Goal: Task Accomplishment & Management: Contribute content

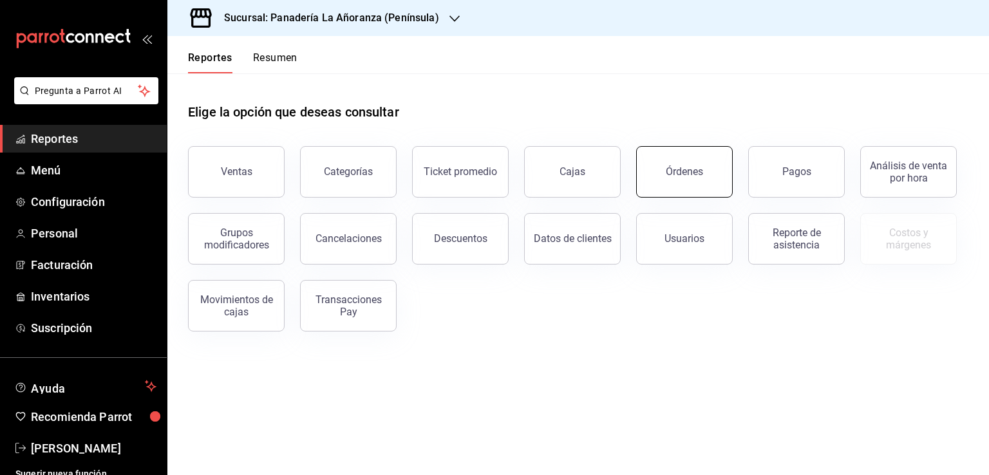
click at [670, 182] on button "Órdenes" at bounding box center [684, 172] width 97 height 52
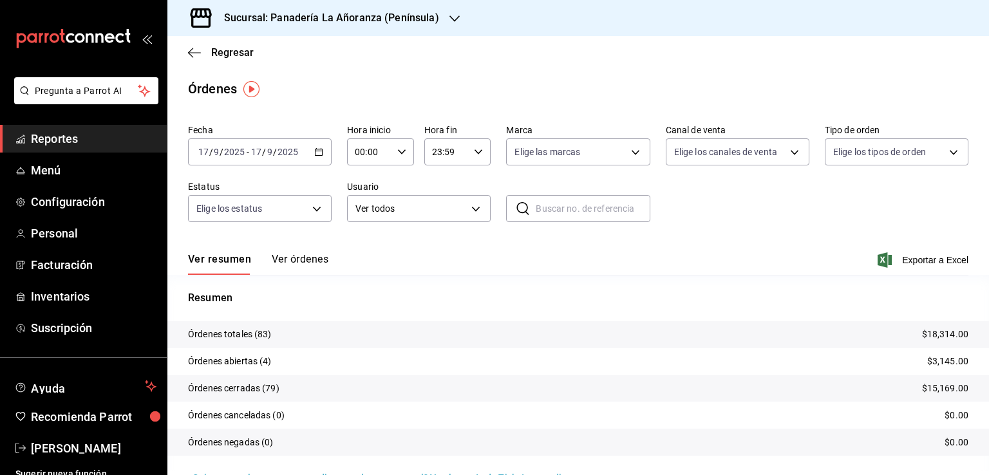
click at [450, 23] on icon "button" at bounding box center [455, 19] width 10 height 10
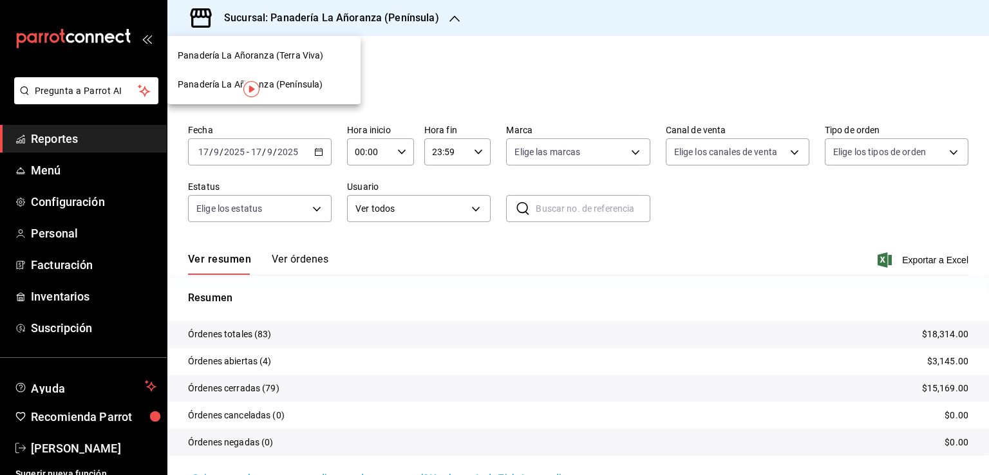
click at [320, 51] on span "Panadería La Añoranza (Terra Viva)" at bounding box center [251, 56] width 146 height 14
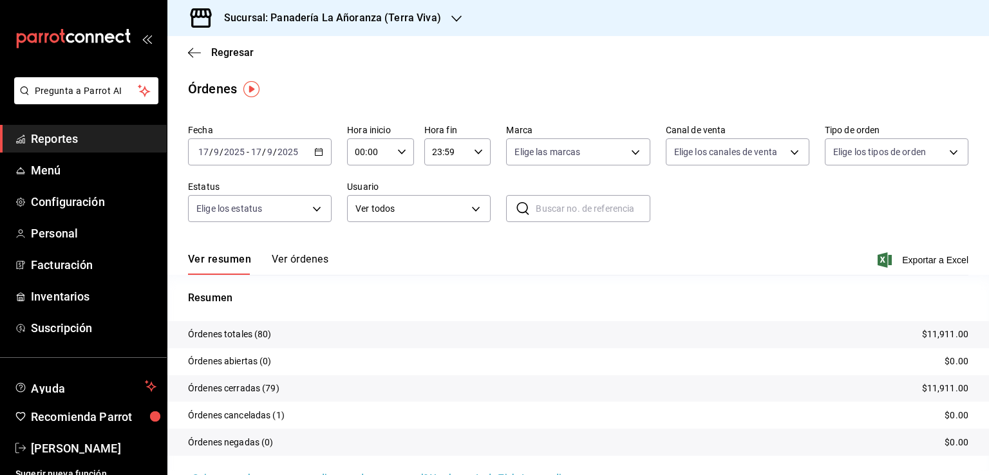
click at [49, 145] on span "Reportes" at bounding box center [94, 138] width 126 height 17
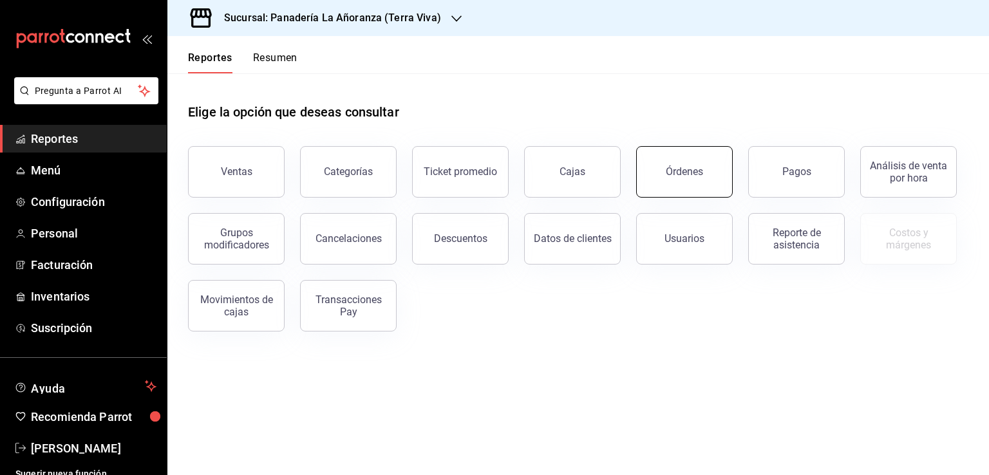
click at [719, 184] on button "Órdenes" at bounding box center [684, 172] width 97 height 52
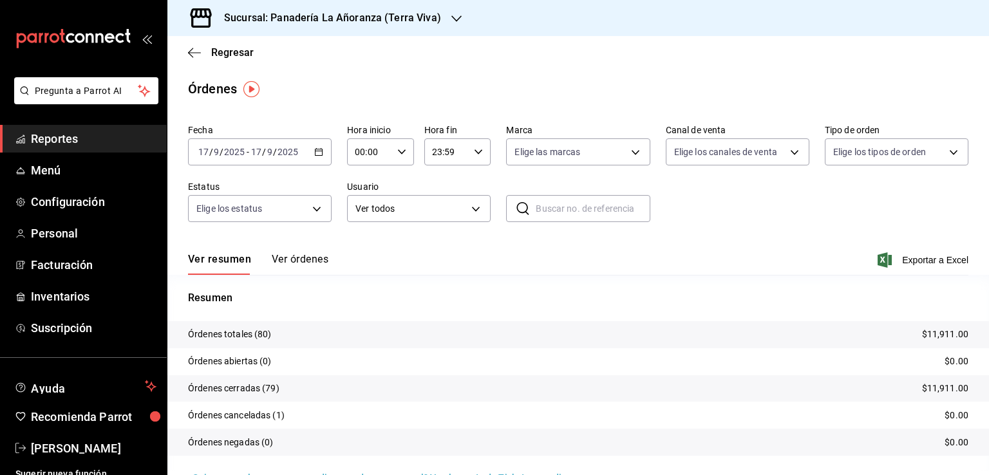
click at [445, 26] on div "Sucursal: Panadería La Añoranza (Terra Viva)" at bounding box center [322, 18] width 289 height 36
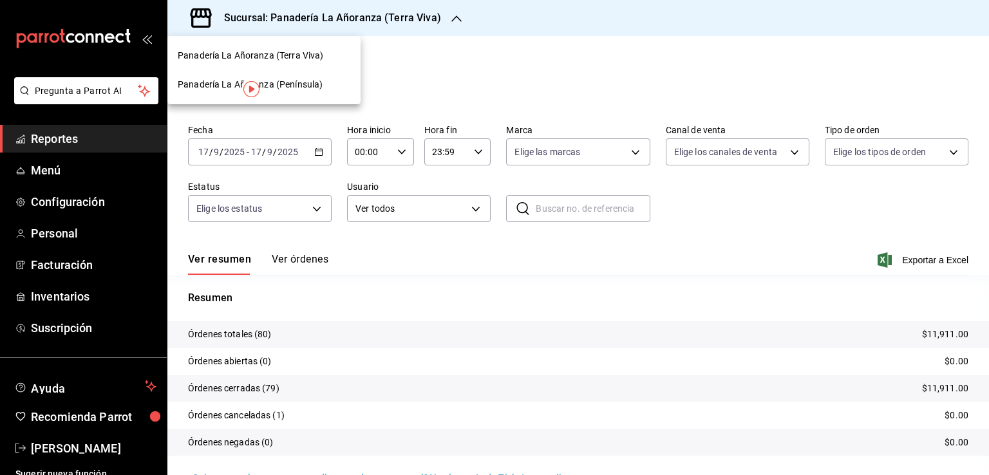
click at [309, 82] on span "Panadería La Añoranza (Península)" at bounding box center [250, 85] width 145 height 14
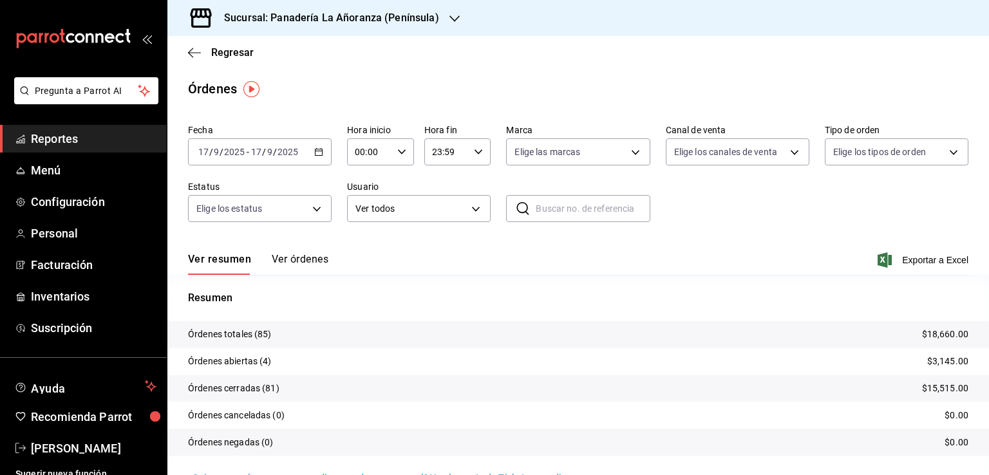
click at [31, 138] on span "Reportes" at bounding box center [94, 138] width 126 height 17
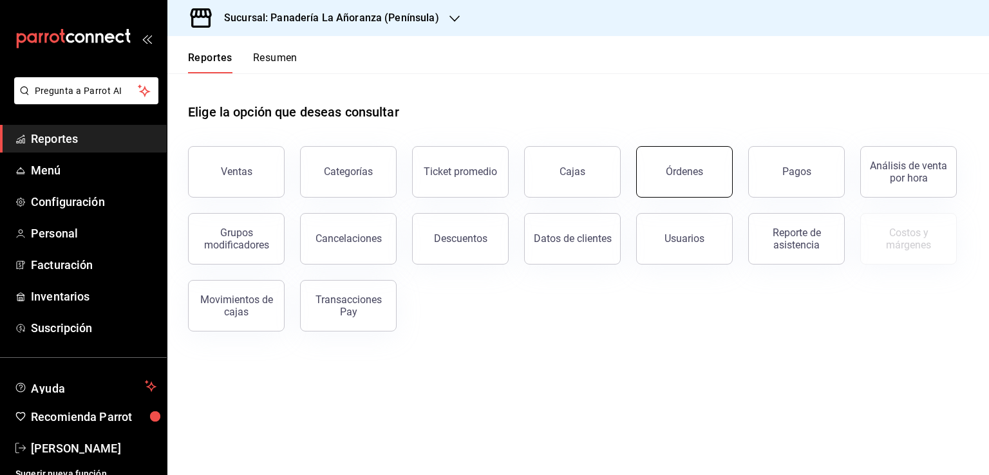
click at [669, 176] on div "Órdenes" at bounding box center [684, 172] width 37 height 12
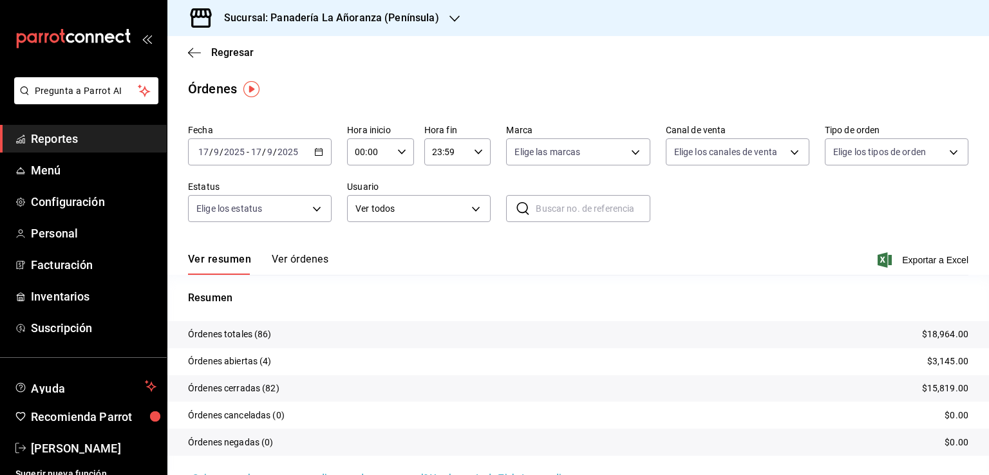
click at [450, 16] on icon "button" at bounding box center [455, 19] width 10 height 10
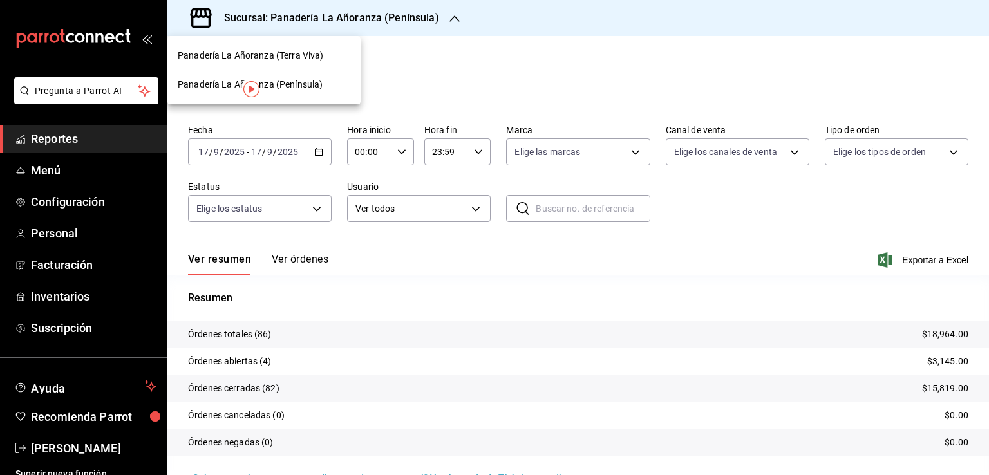
click at [304, 61] on span "Panadería La Añoranza (Terra Viva)" at bounding box center [251, 56] width 146 height 14
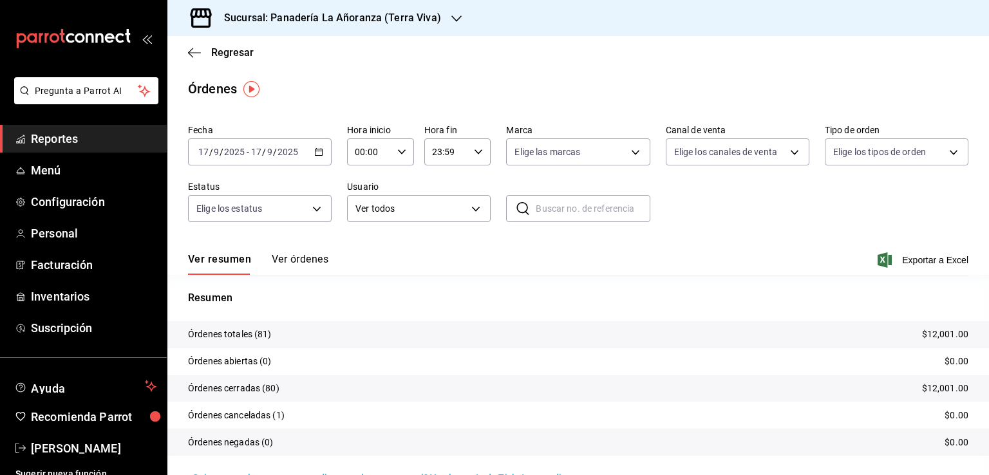
click at [66, 140] on span "Reportes" at bounding box center [94, 138] width 126 height 17
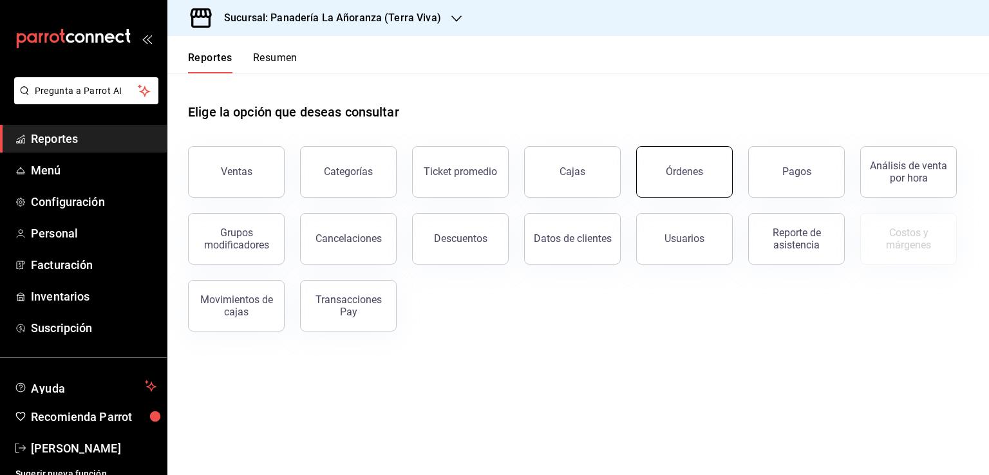
click at [696, 167] on div "Órdenes" at bounding box center [684, 172] width 37 height 12
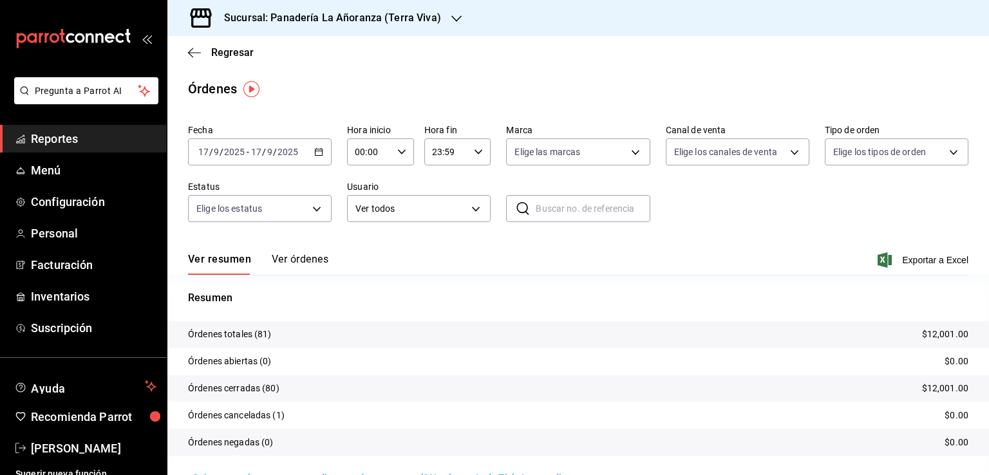
click at [452, 19] on icon "button" at bounding box center [457, 19] width 10 height 10
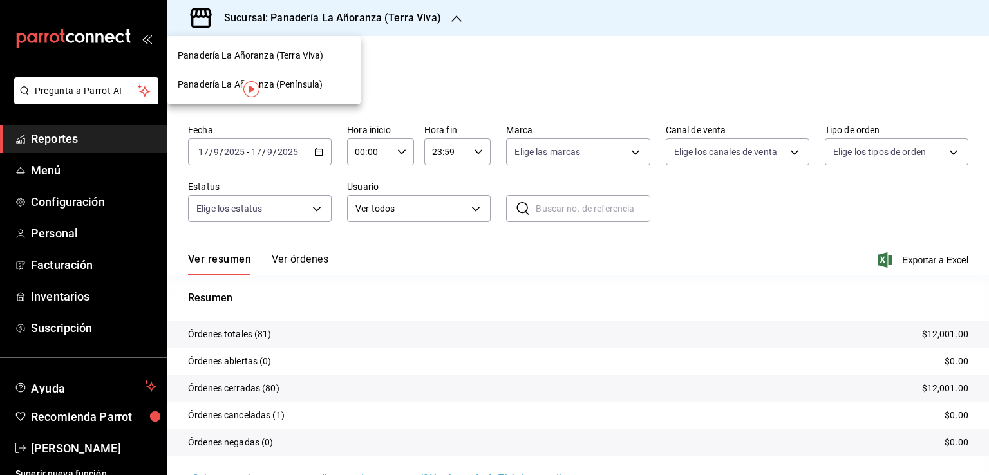
click at [296, 82] on span "Panadería La Añoranza (Península)" at bounding box center [250, 85] width 145 height 14
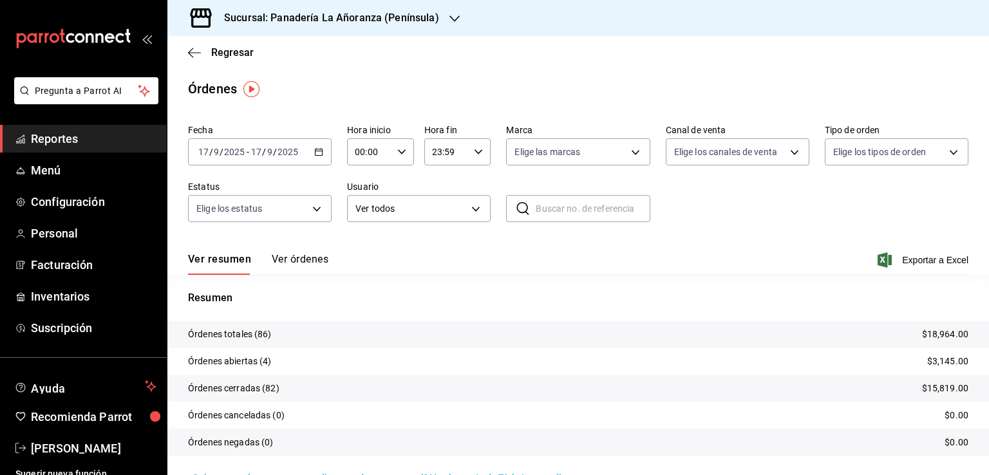
click at [52, 143] on span "Reportes" at bounding box center [94, 138] width 126 height 17
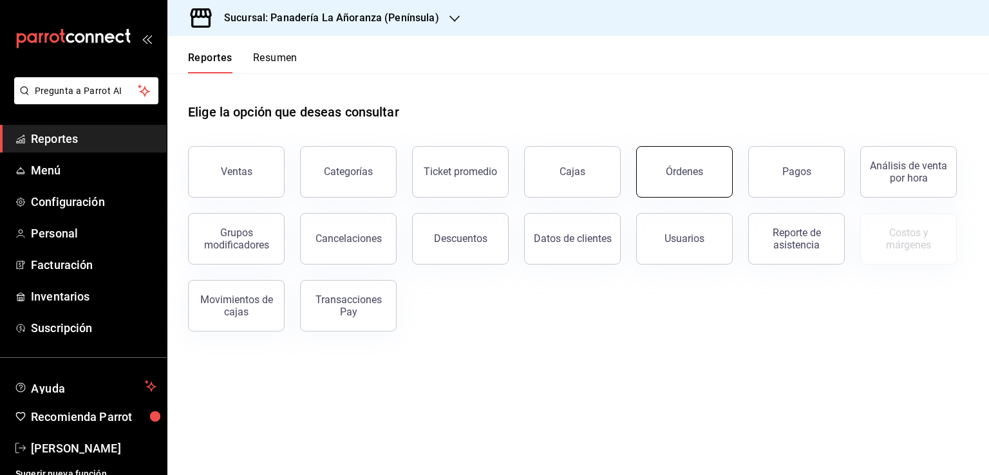
click at [682, 160] on button "Órdenes" at bounding box center [684, 172] width 97 height 52
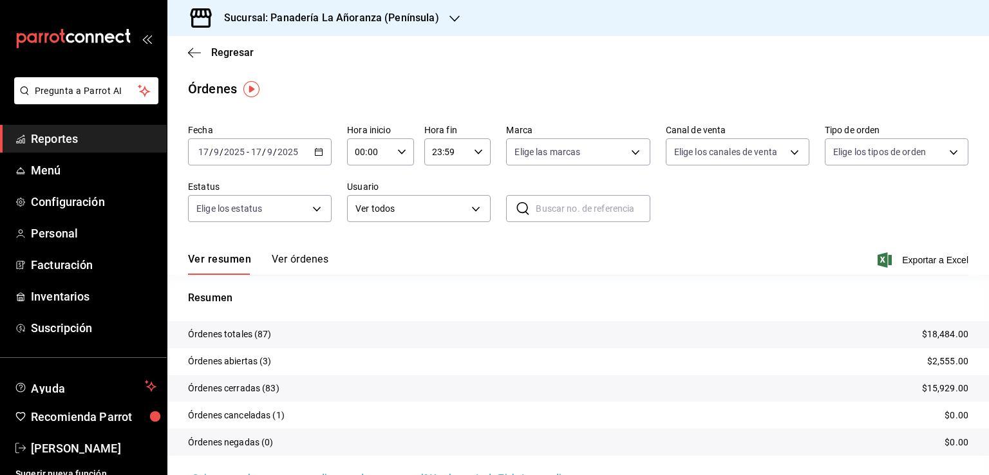
click at [453, 19] on div "Sucursal: Panadería La Añoranza (Península)" at bounding box center [321, 18] width 287 height 36
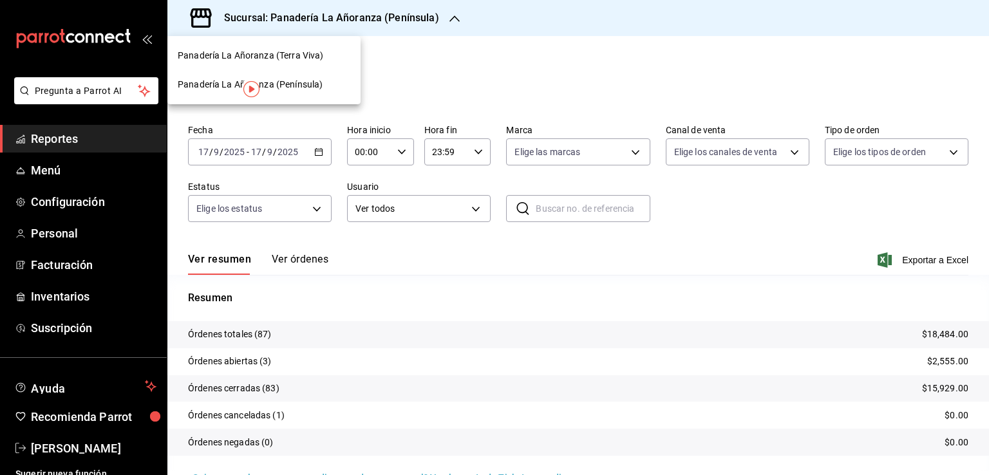
click at [301, 59] on span "Panadería La Añoranza (Terra Viva)" at bounding box center [251, 56] width 146 height 14
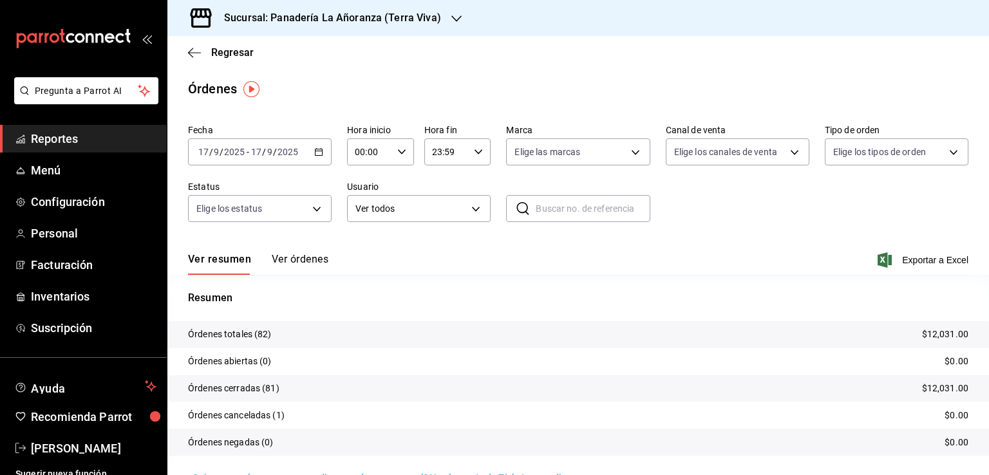
click at [49, 142] on span "Reportes" at bounding box center [94, 138] width 126 height 17
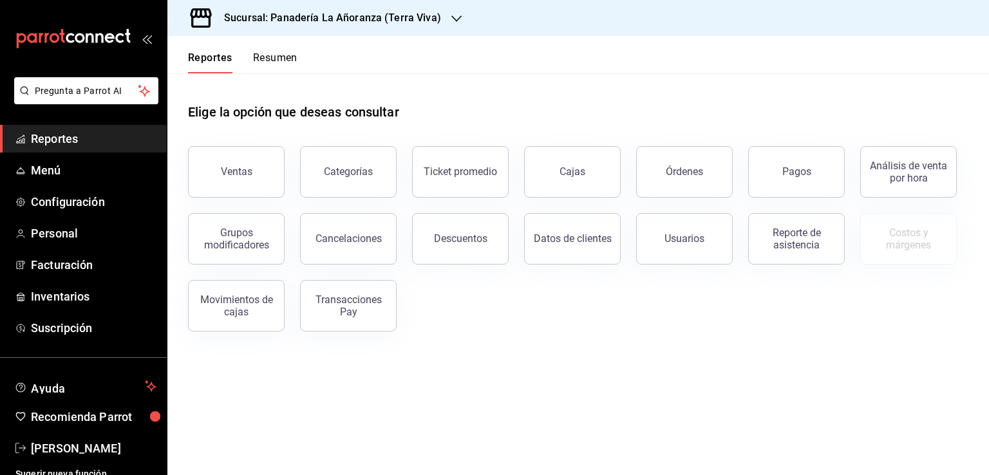
click at [283, 62] on button "Resumen" at bounding box center [275, 63] width 44 height 22
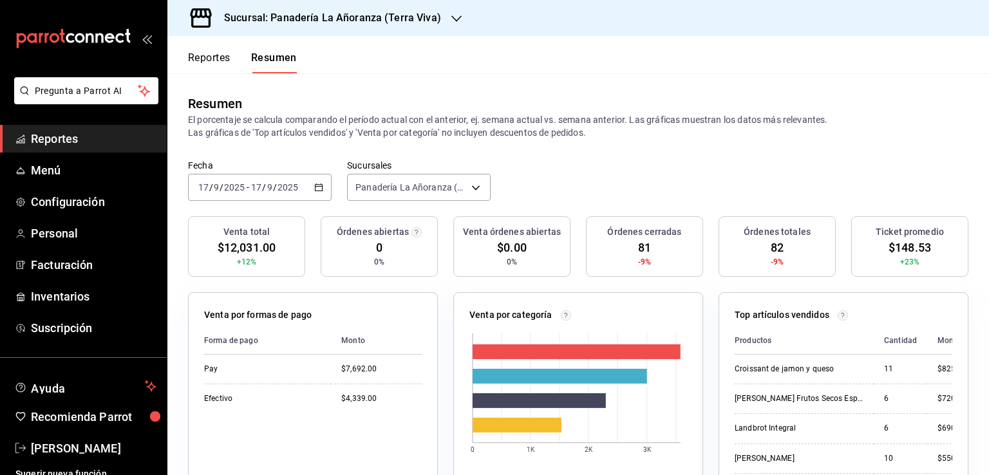
click at [435, 26] on div "Sucursal: Panadería La Añoranza (Terra Viva)" at bounding box center [322, 18] width 289 height 36
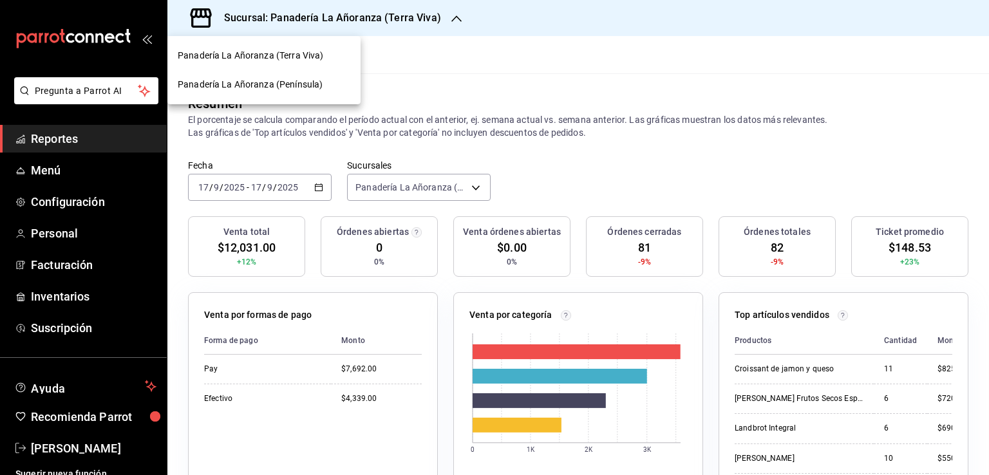
click at [298, 81] on span "Panadería La Añoranza (Península)" at bounding box center [250, 85] width 145 height 14
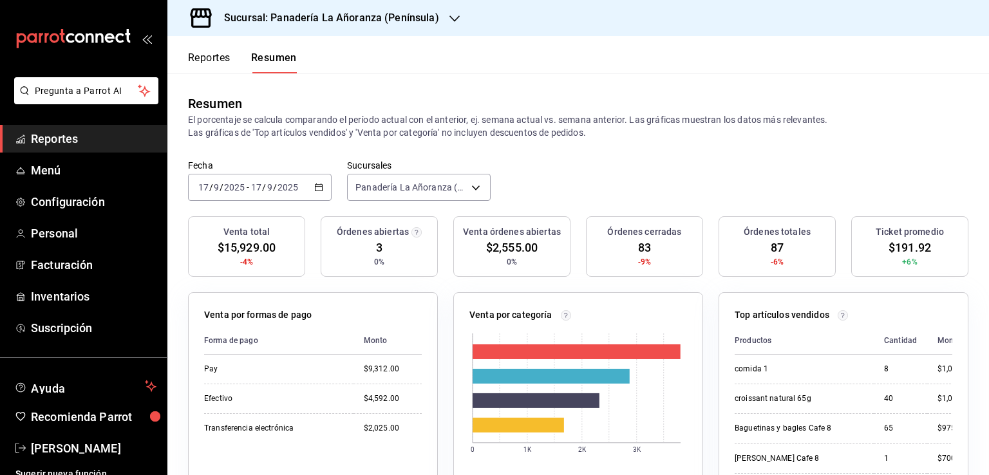
click at [64, 142] on span "Reportes" at bounding box center [94, 138] width 126 height 17
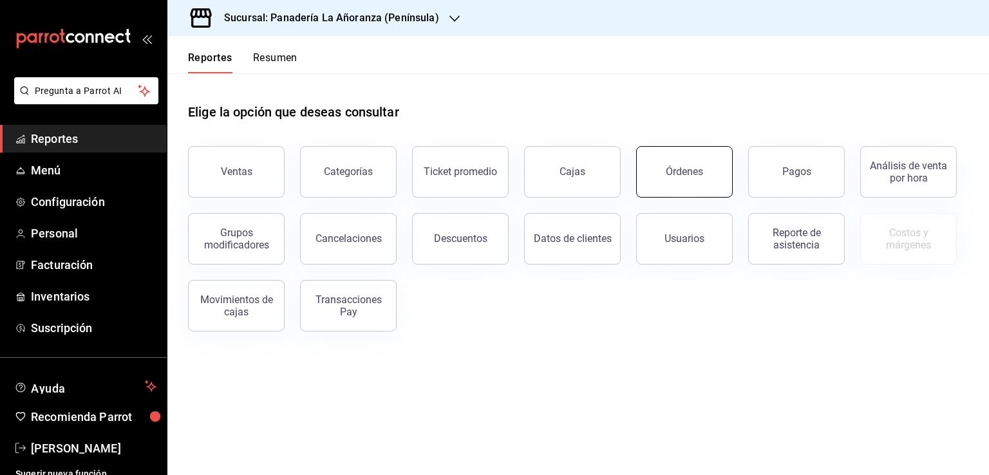
click at [695, 180] on button "Órdenes" at bounding box center [684, 172] width 97 height 52
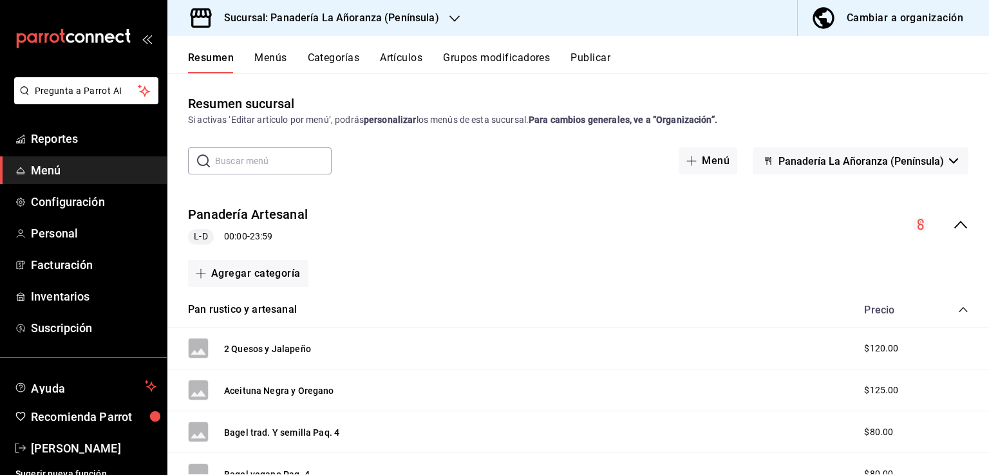
click at [348, 54] on button "Categorías" at bounding box center [334, 63] width 52 height 22
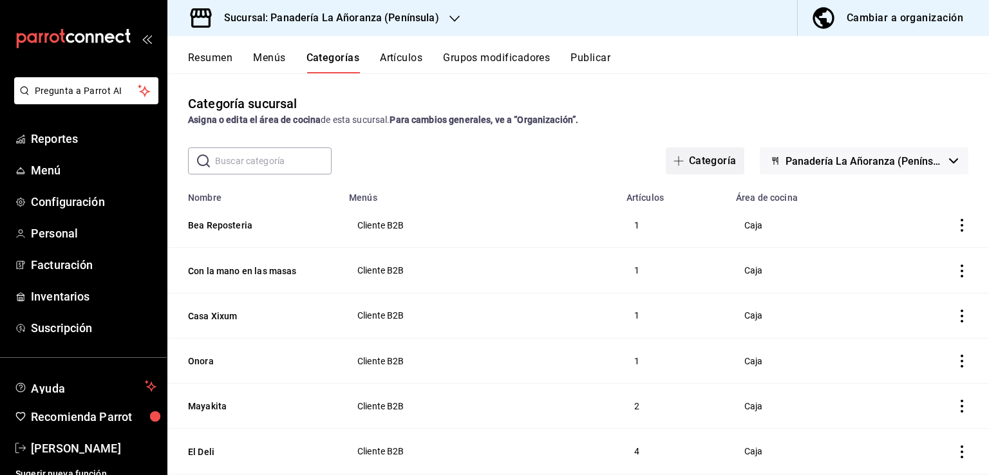
click at [681, 160] on span "button" at bounding box center [681, 161] width 15 height 10
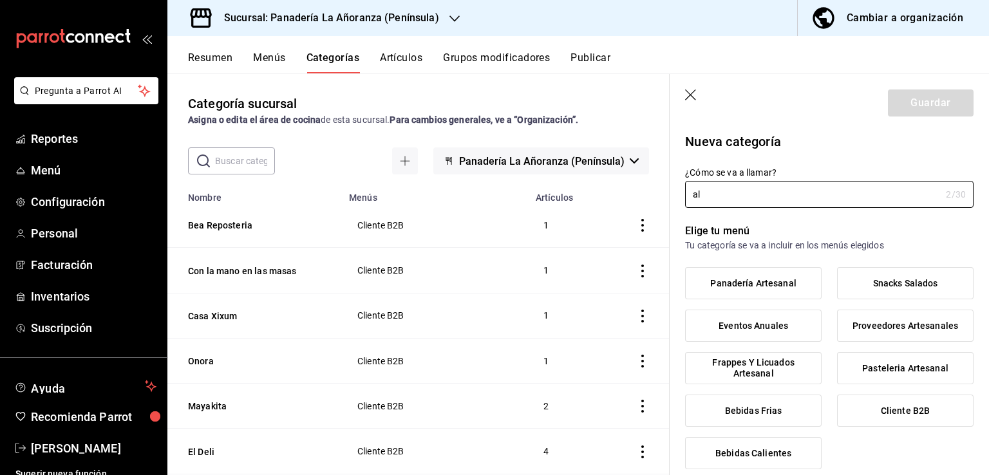
type input "a"
click at [706, 196] on input "Ale Grupo Hyatt Events" at bounding box center [810, 195] width 251 height 26
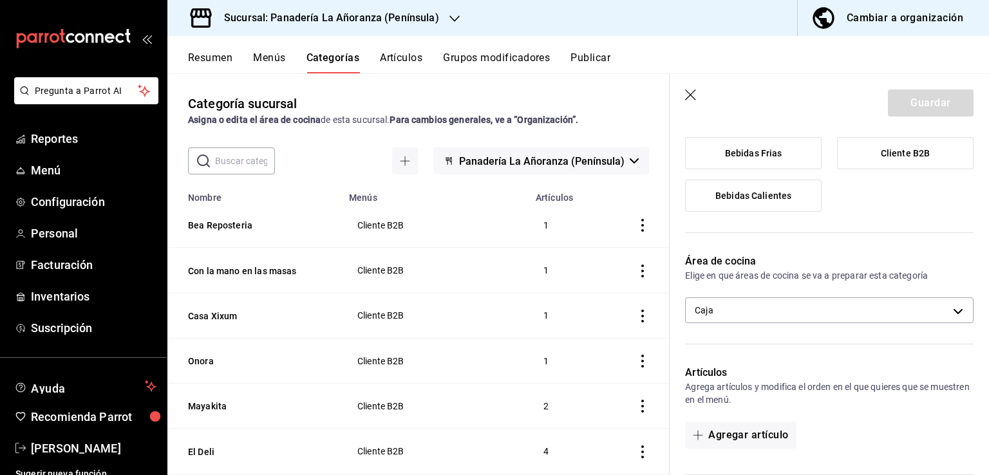
scroll to position [64, 0]
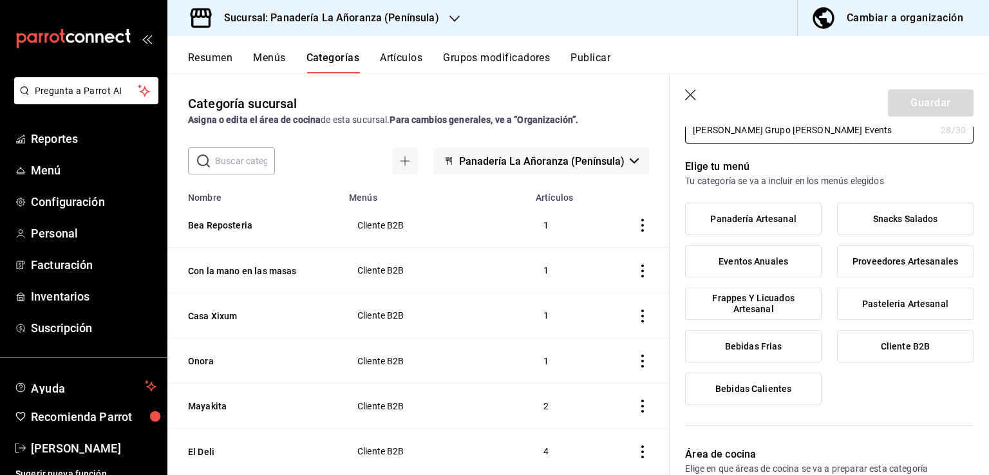
type input "[PERSON_NAME] Grupo [PERSON_NAME] Events"
click at [889, 343] on span "Cliente B2B" at bounding box center [905, 346] width 49 height 11
click at [0, 0] on input "Cliente B2B" at bounding box center [0, 0] width 0 height 0
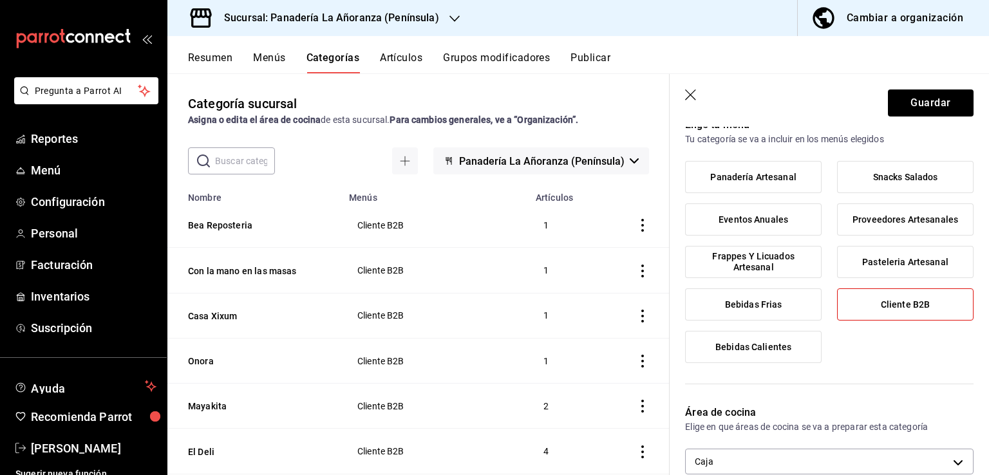
scroll to position [129, 0]
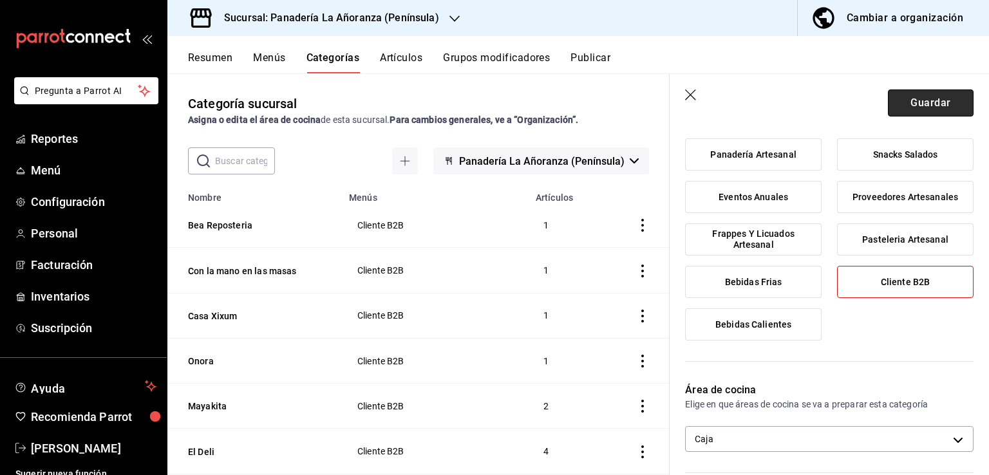
click at [937, 109] on button "Guardar" at bounding box center [931, 103] width 86 height 27
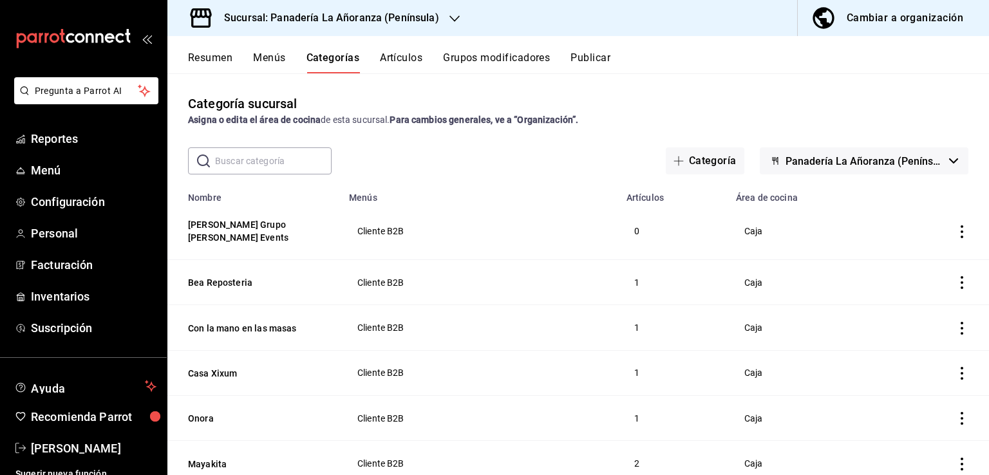
click at [403, 62] on button "Artículos" at bounding box center [401, 63] width 43 height 22
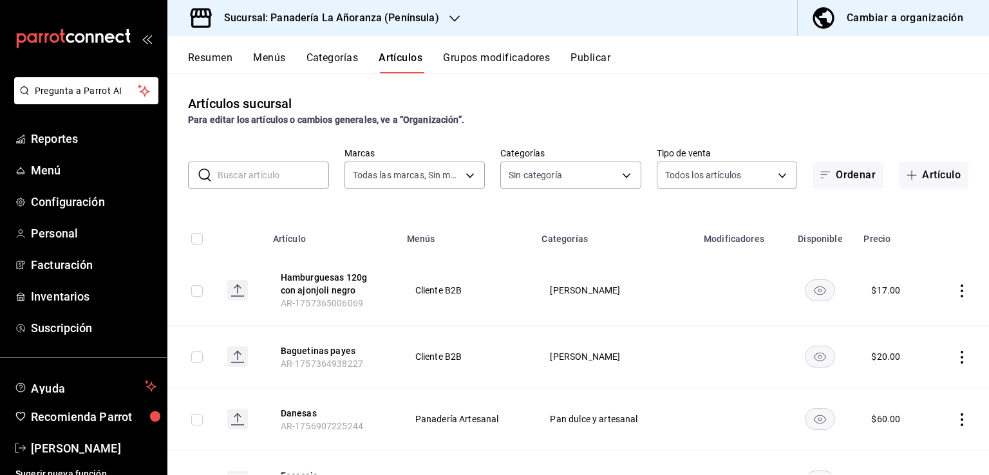
type input "bc32fe9c-f79f-43ec-842d-b84b6b67f407"
type input "6bc5a864-e374-4d47-89f3-2b3846b9701f,29e11d11-bb5e-4f8b-8f41-bc7ab3ff516d,7abde…"
click at [903, 182] on button "Artículo" at bounding box center [934, 175] width 70 height 27
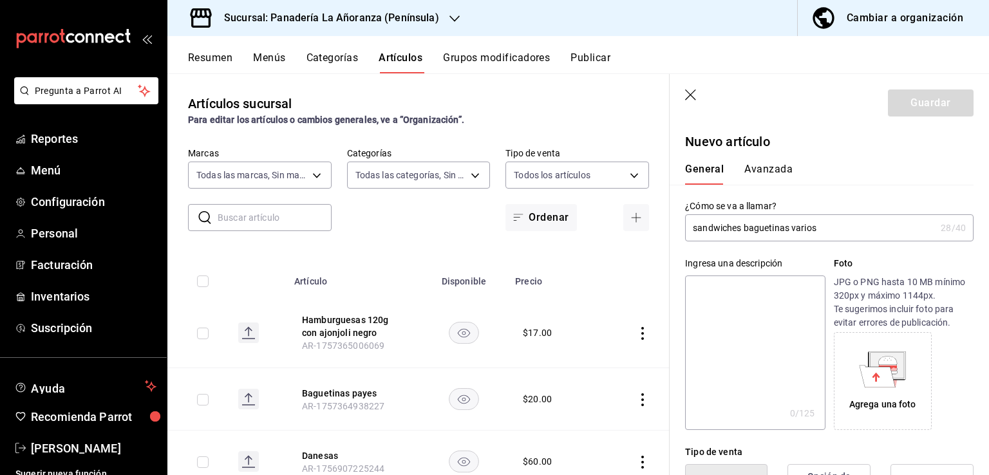
click at [701, 226] on input "sandwiches baguetinas varios" at bounding box center [810, 228] width 251 height 26
click at [696, 226] on input "sandwiches baguetinas varios" at bounding box center [810, 228] width 251 height 26
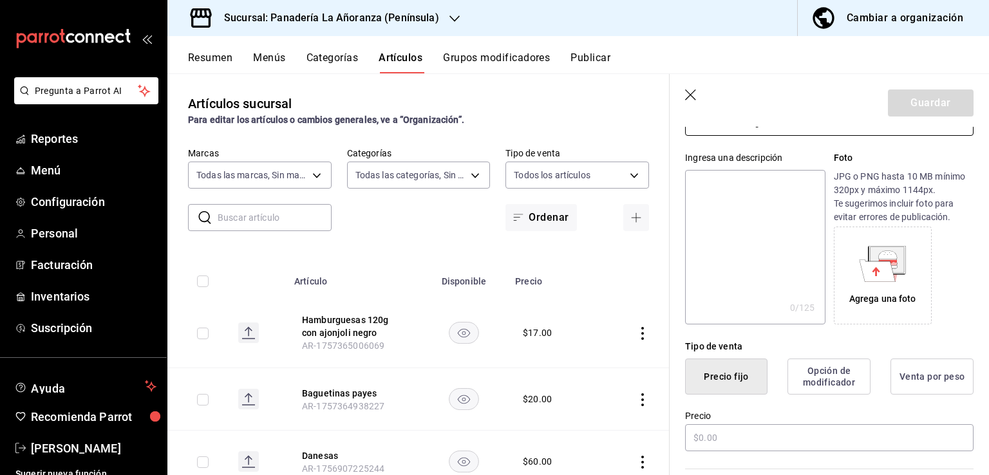
scroll to position [129, 0]
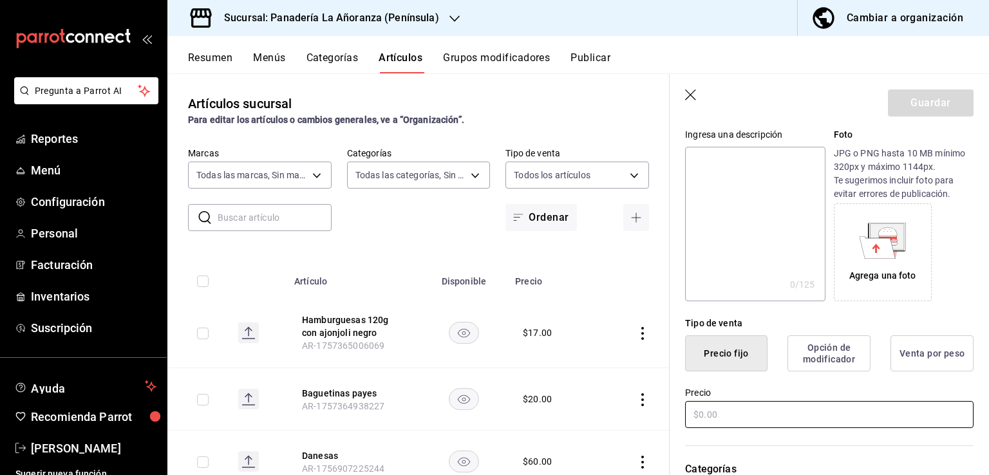
type input "Sandwiches baguetinas varios"
click at [710, 410] on input "text" at bounding box center [829, 414] width 289 height 27
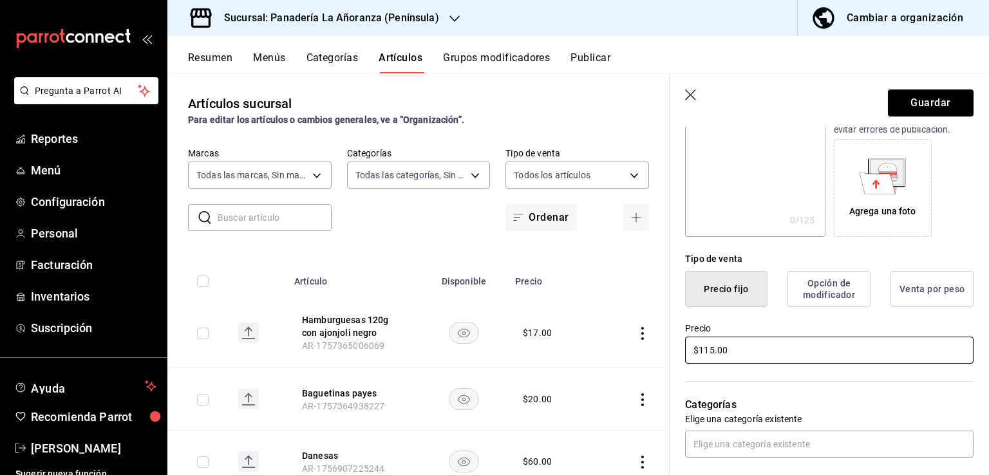
scroll to position [258, 0]
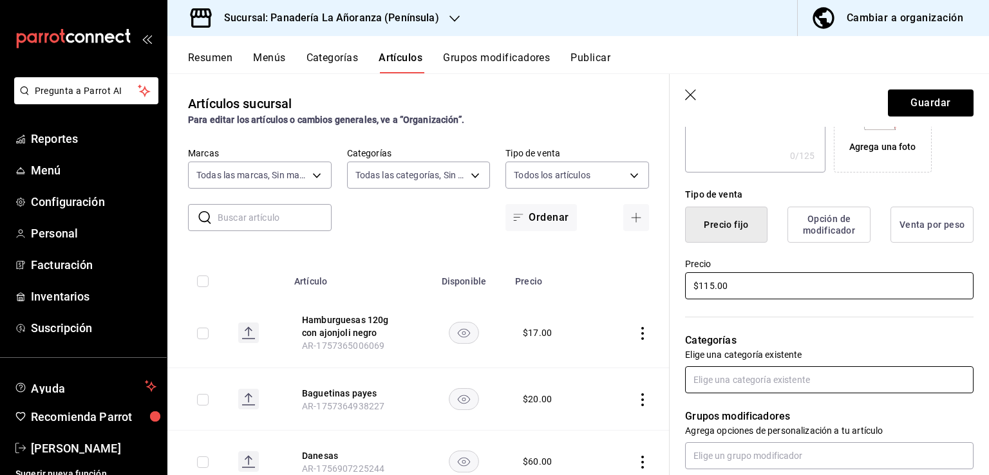
type input "$115.00"
click at [794, 385] on input "text" at bounding box center [829, 379] width 289 height 27
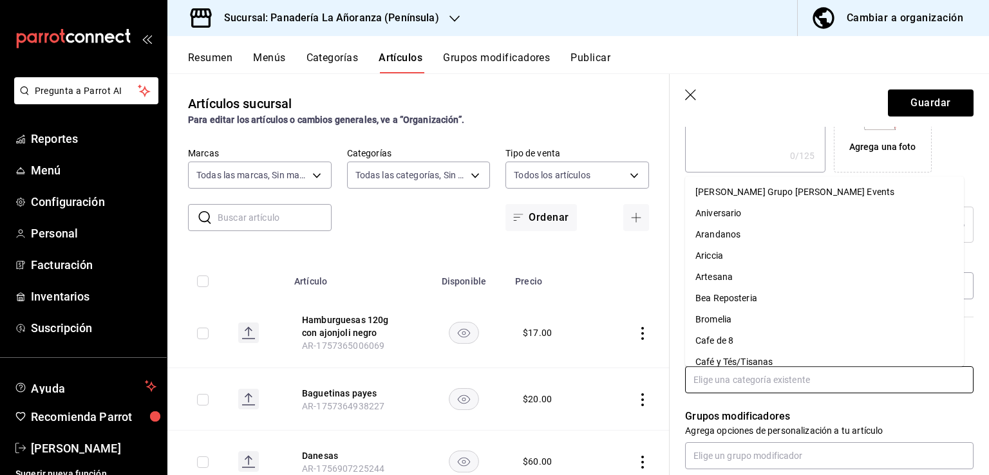
click at [777, 196] on li "[PERSON_NAME] Grupo [PERSON_NAME] Events" at bounding box center [824, 192] width 279 height 21
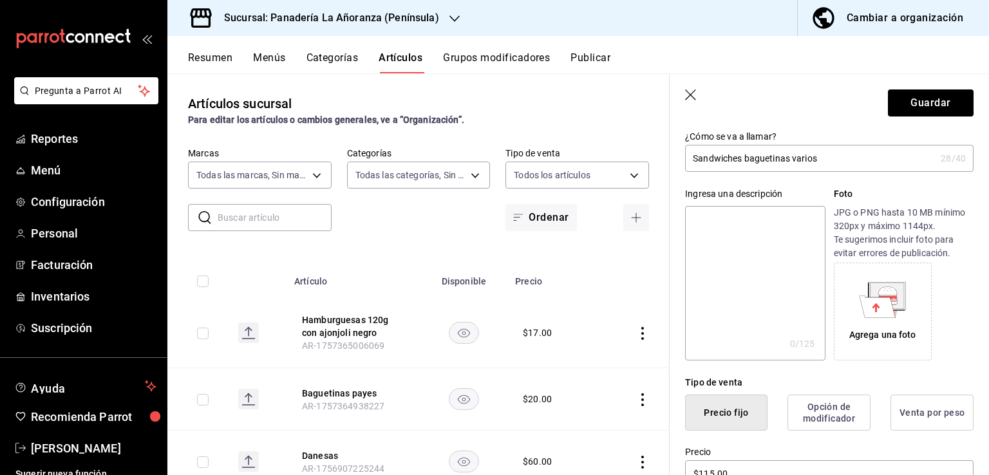
scroll to position [0, 0]
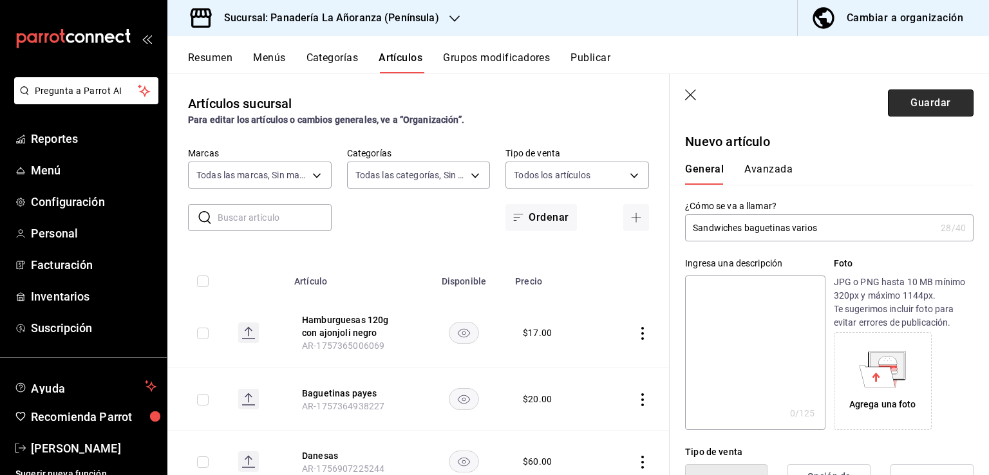
click at [915, 99] on button "Guardar" at bounding box center [931, 103] width 86 height 27
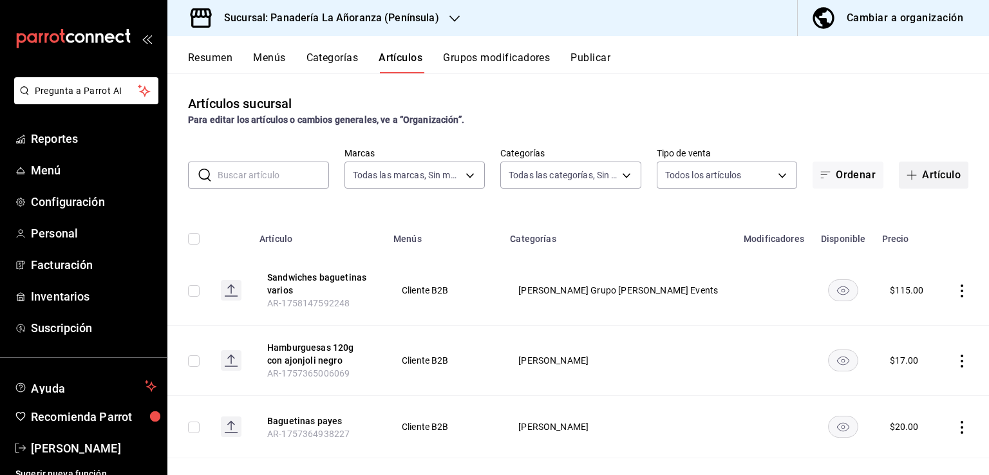
click at [907, 176] on span "button" at bounding box center [914, 175] width 15 height 10
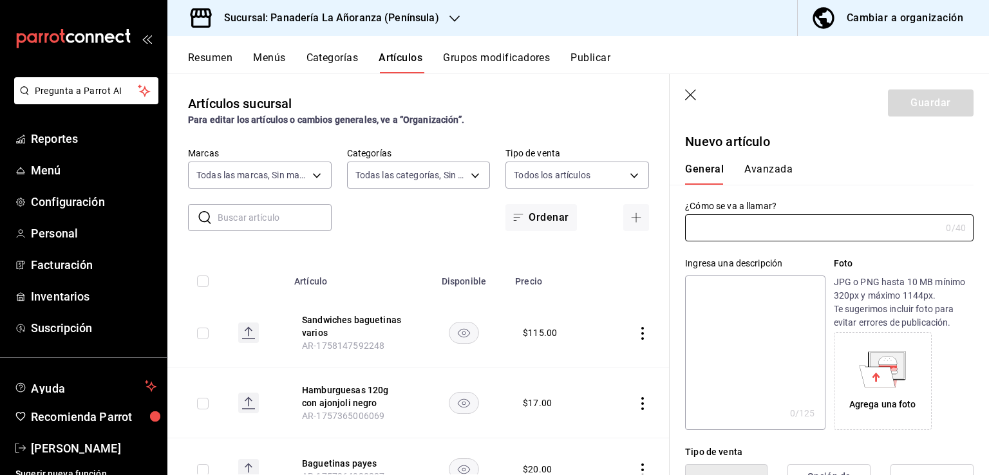
type input "b"
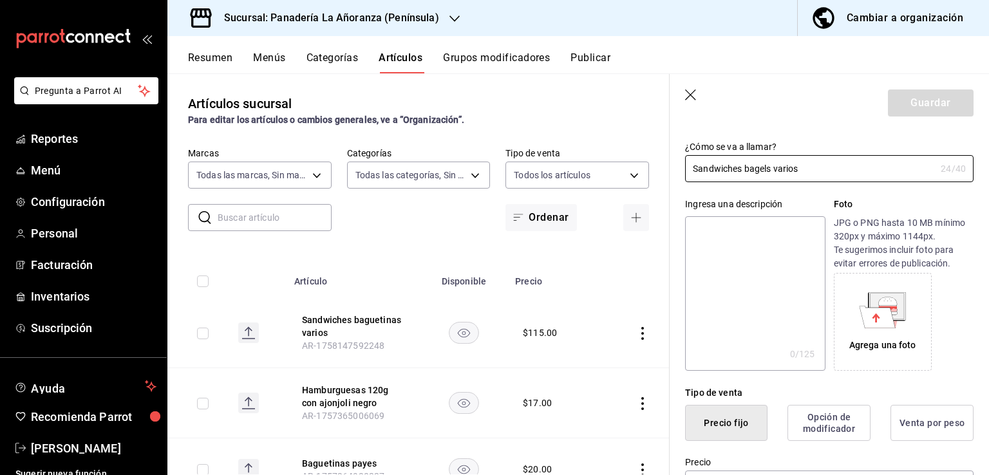
scroll to position [129, 0]
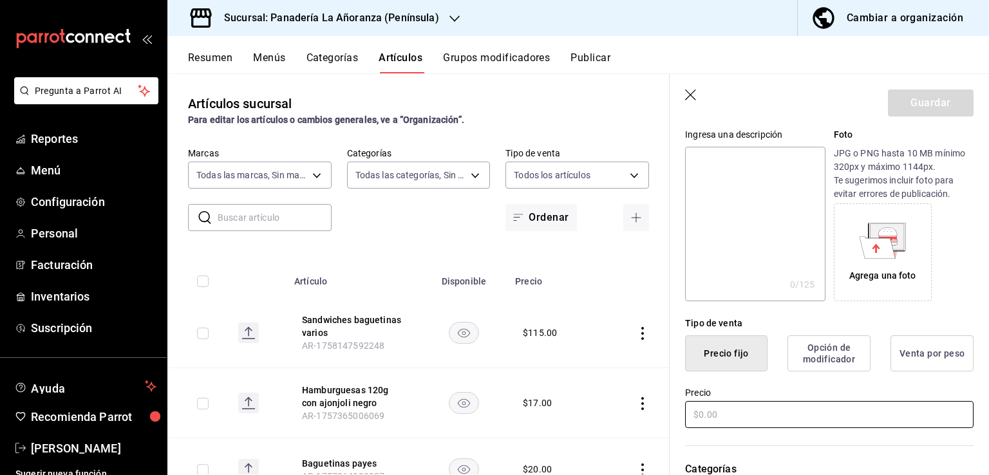
type input "Sandwiches bagels varios"
click at [701, 414] on input "text" at bounding box center [829, 414] width 289 height 27
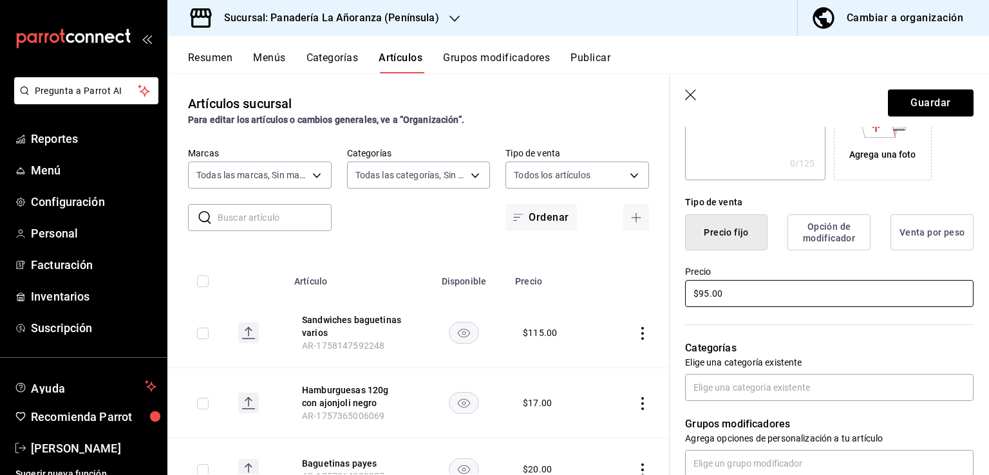
scroll to position [258, 0]
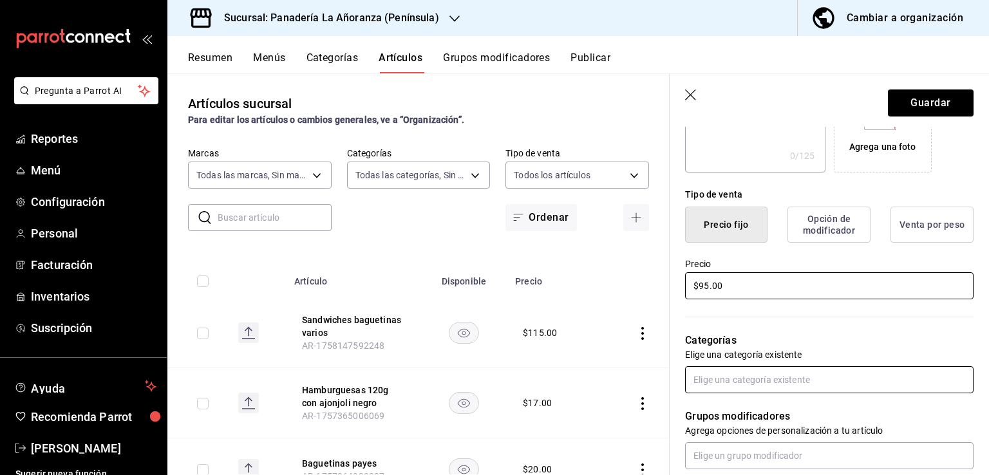
type input "$95.00"
click at [757, 379] on input "text" at bounding box center [829, 379] width 289 height 27
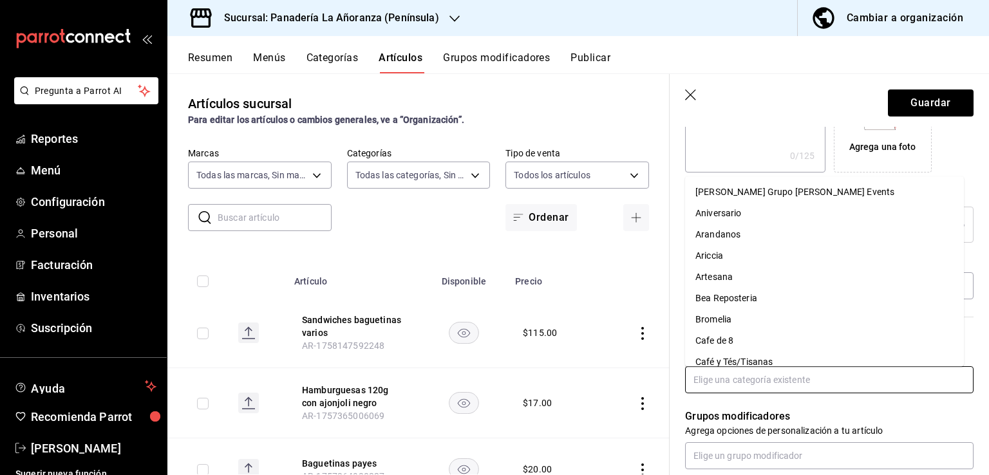
click at [719, 184] on li "[PERSON_NAME] Grupo [PERSON_NAME] Events" at bounding box center [824, 192] width 279 height 21
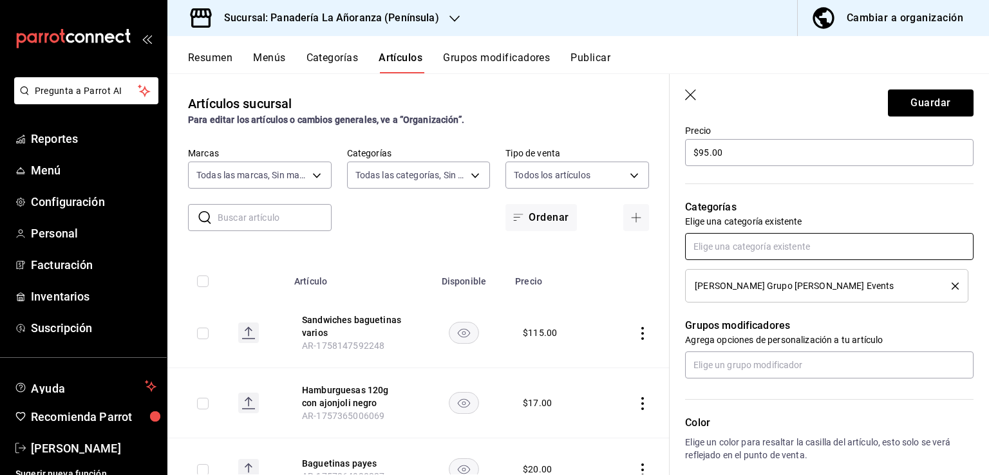
scroll to position [322, 0]
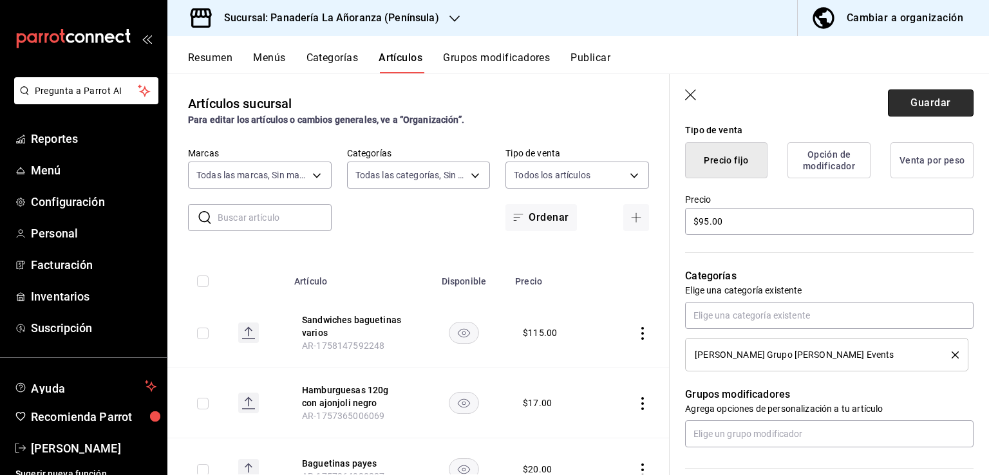
click at [920, 103] on button "Guardar" at bounding box center [931, 103] width 86 height 27
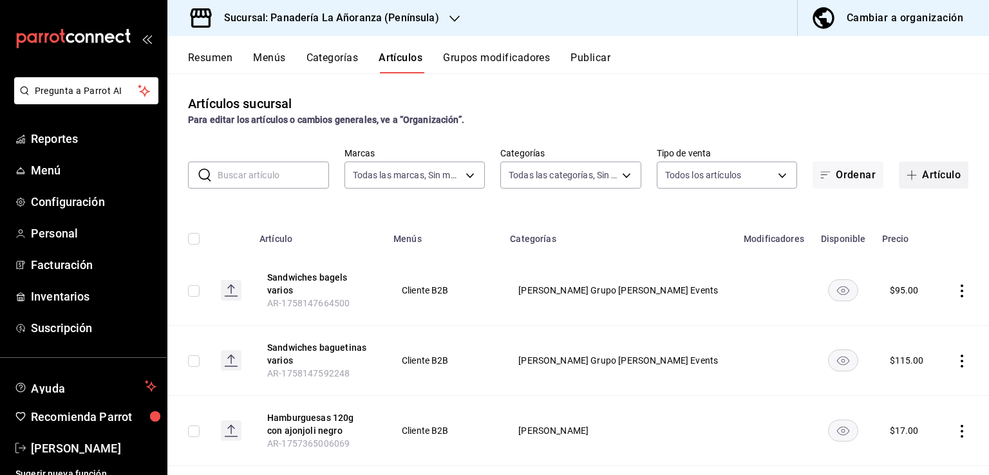
click at [909, 175] on span "button" at bounding box center [914, 175] width 15 height 10
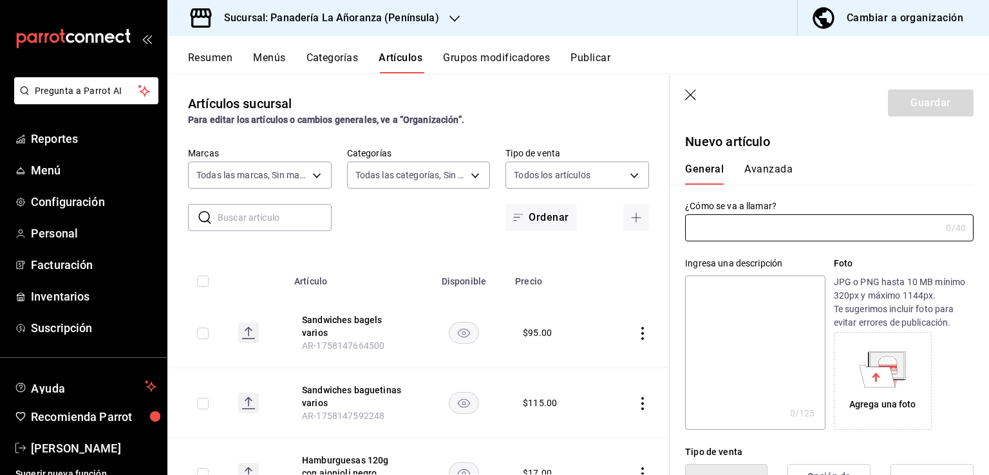
type input "AR-1758147701594"
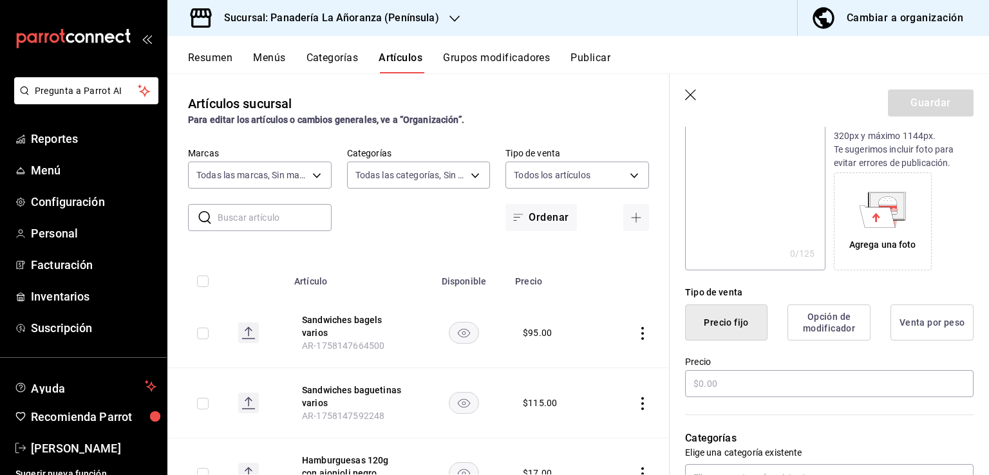
scroll to position [193, 0]
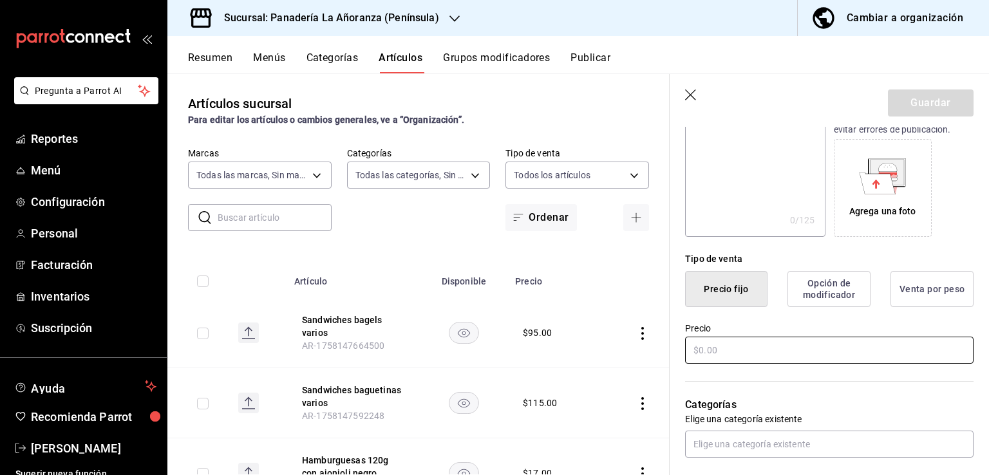
type input "Sandwiches croissant natural"
click at [718, 359] on input "text" at bounding box center [829, 350] width 289 height 27
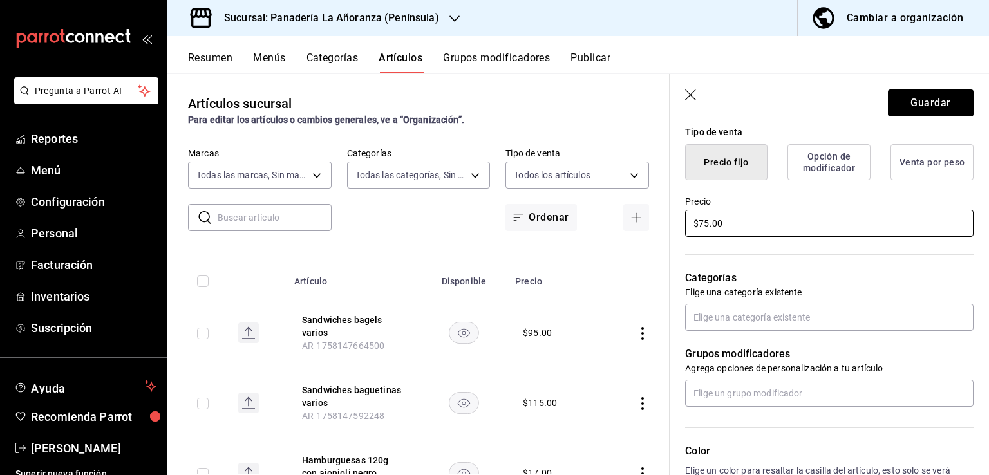
scroll to position [322, 0]
type input "$75.00"
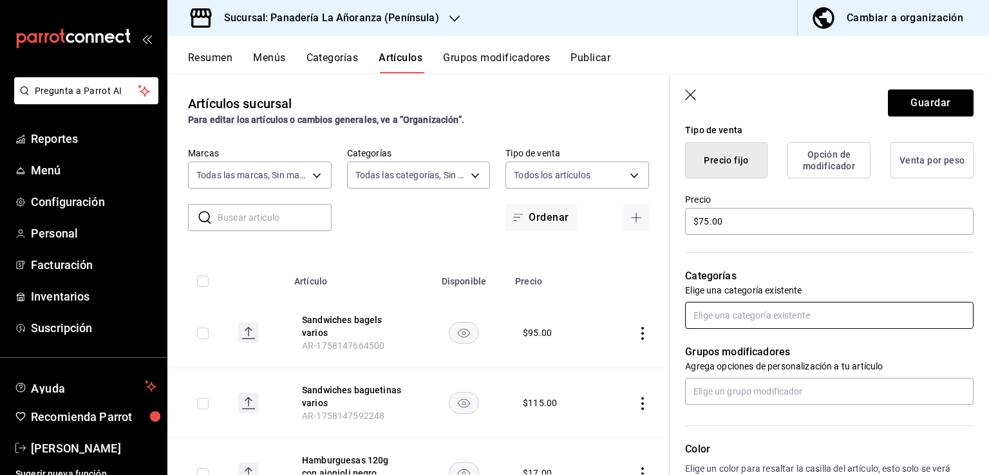
click at [831, 316] on input "text" at bounding box center [829, 315] width 289 height 27
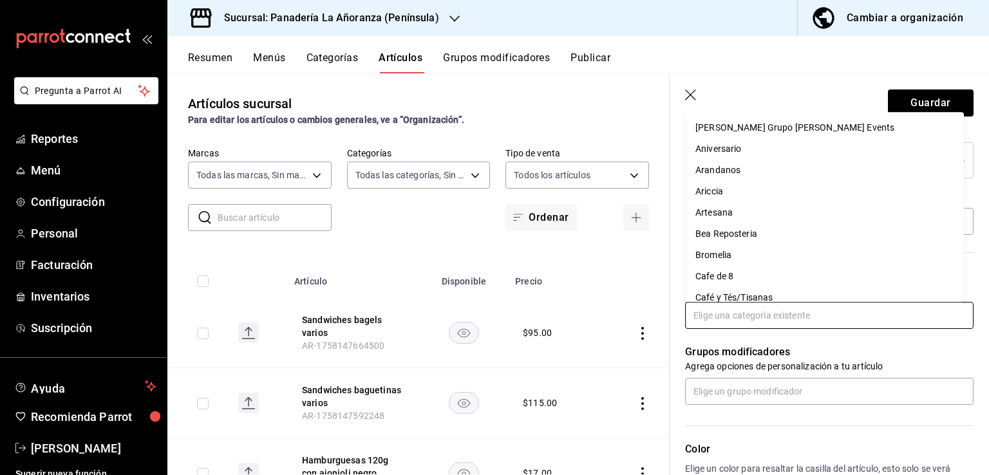
click at [712, 137] on li "[PERSON_NAME] Grupo [PERSON_NAME] Events" at bounding box center [824, 127] width 279 height 21
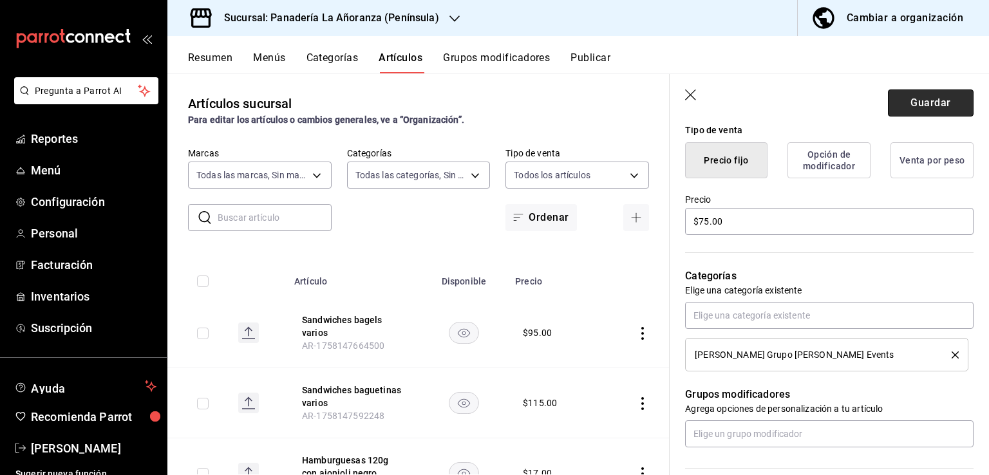
click at [907, 104] on button "Guardar" at bounding box center [931, 103] width 86 height 27
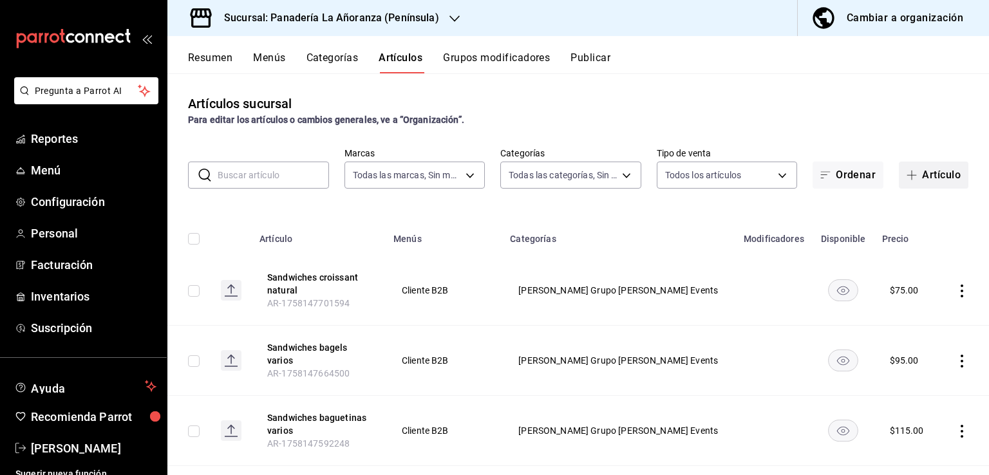
click at [926, 176] on button "Artículo" at bounding box center [934, 175] width 70 height 27
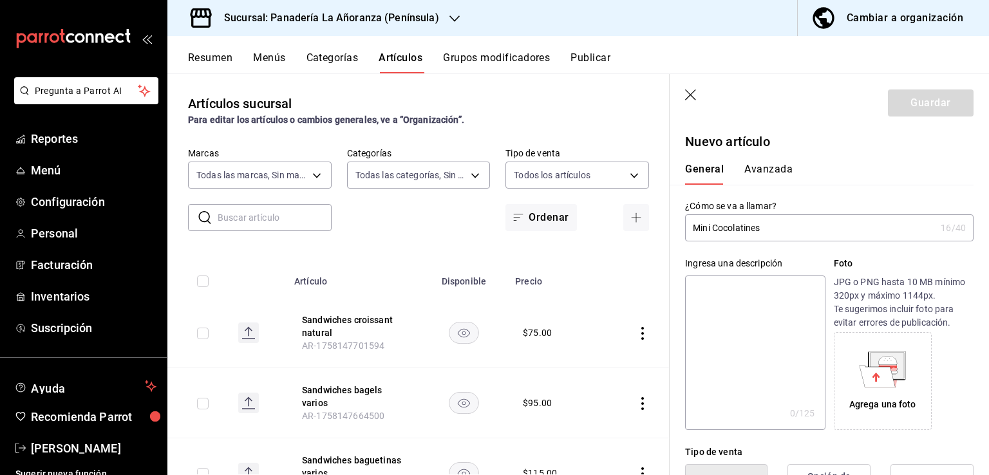
click at [716, 229] on input "Mini Cocolatines" at bounding box center [810, 228] width 251 height 26
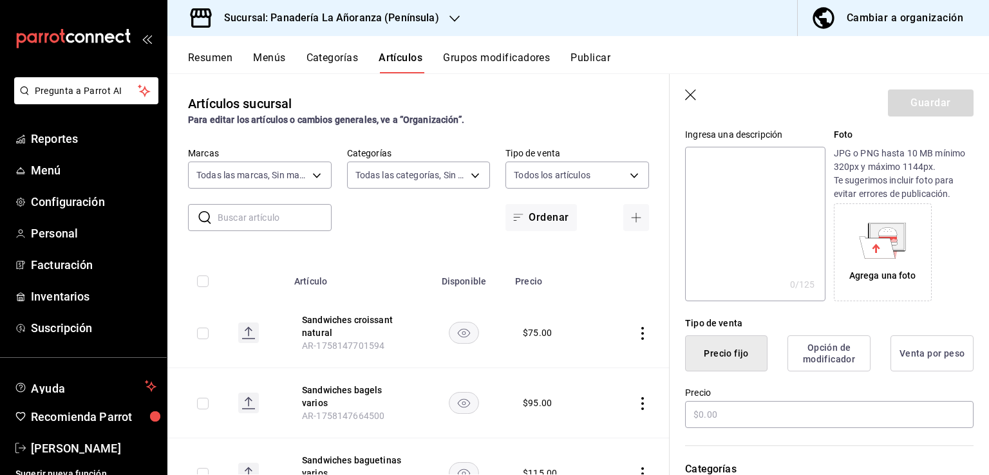
scroll to position [193, 0]
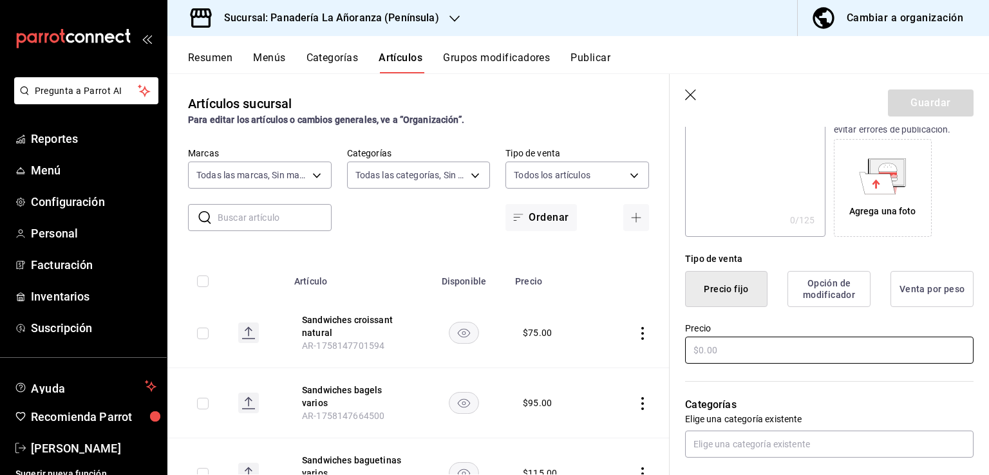
type input "Mini Chocolatines"
click at [718, 346] on input "text" at bounding box center [829, 350] width 289 height 27
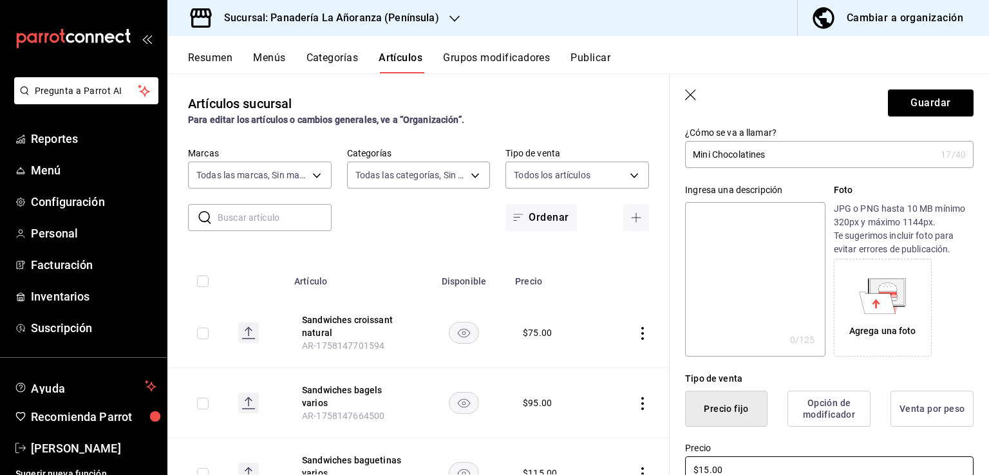
scroll to position [0, 0]
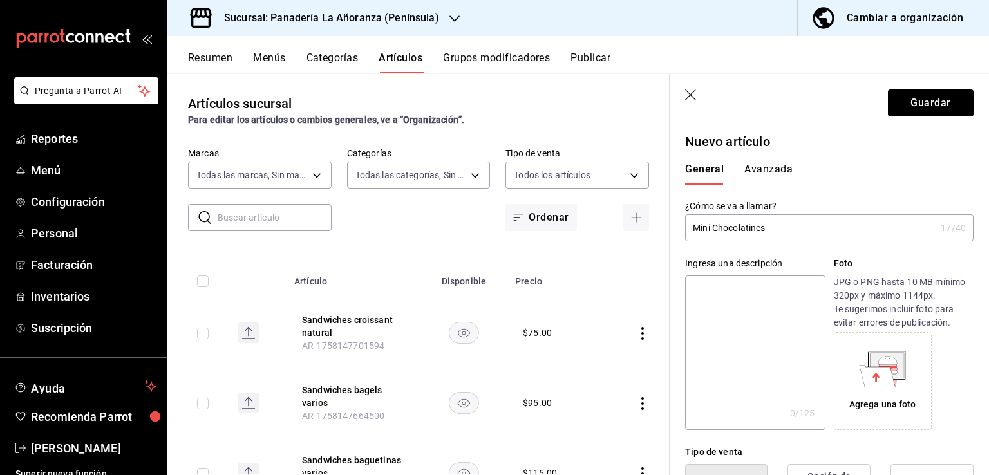
type input "$15.00"
drag, startPoint x: 769, startPoint y: 225, endPoint x: 794, endPoint y: 240, distance: 28.6
click at [771, 225] on input "Mini Chocolatines" at bounding box center [810, 228] width 251 height 26
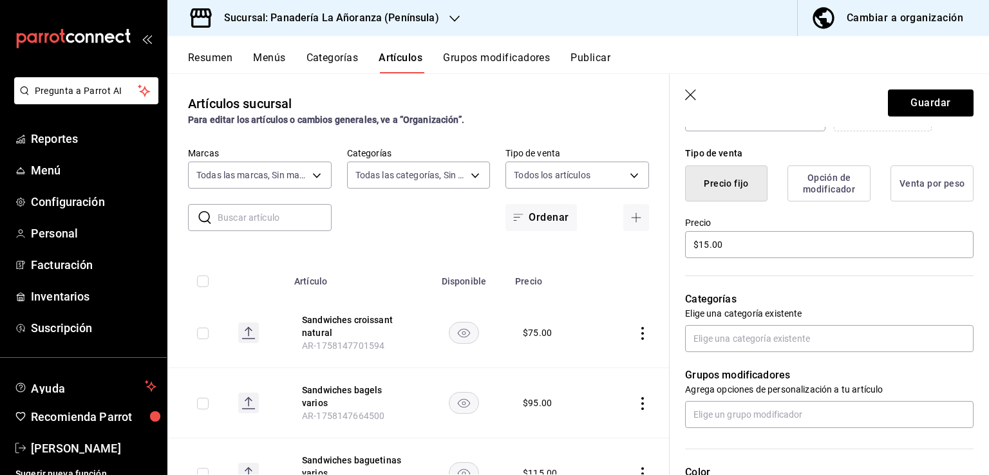
scroll to position [322, 0]
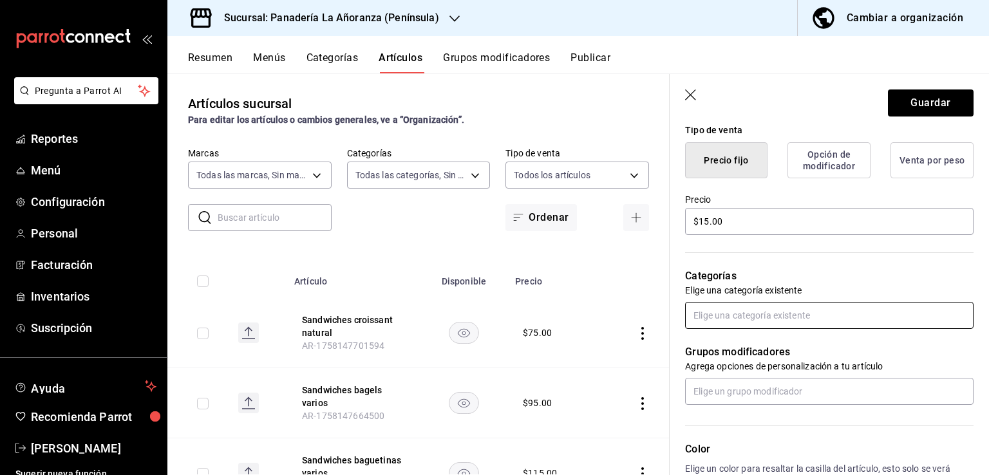
click at [765, 321] on input "text" at bounding box center [829, 315] width 289 height 27
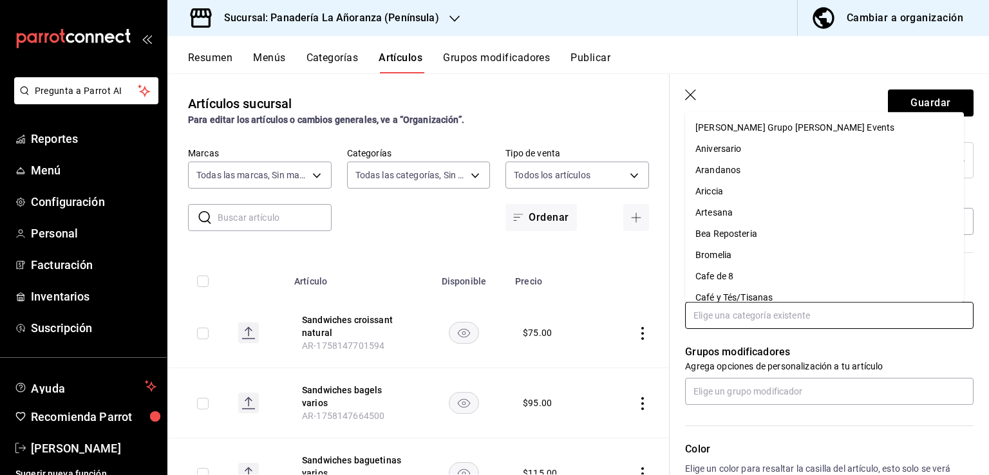
click at [748, 129] on li "[PERSON_NAME] Grupo [PERSON_NAME] Events" at bounding box center [824, 127] width 279 height 21
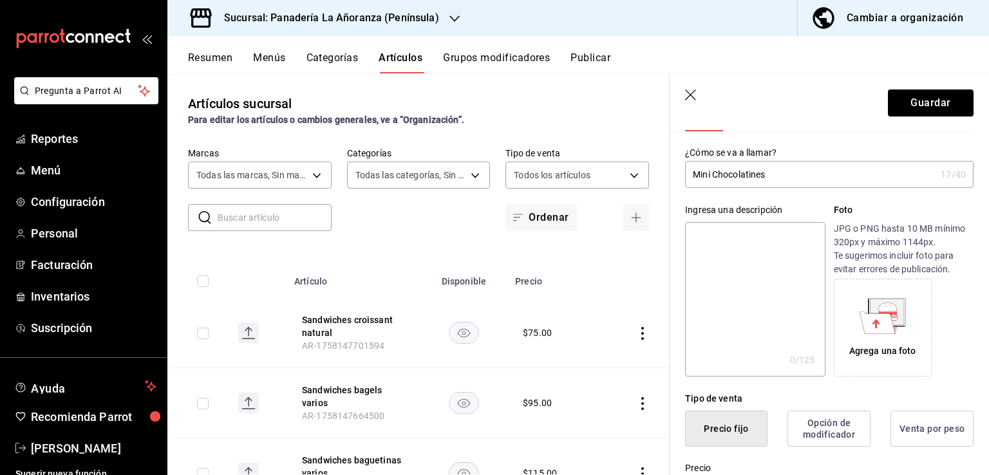
scroll to position [0, 0]
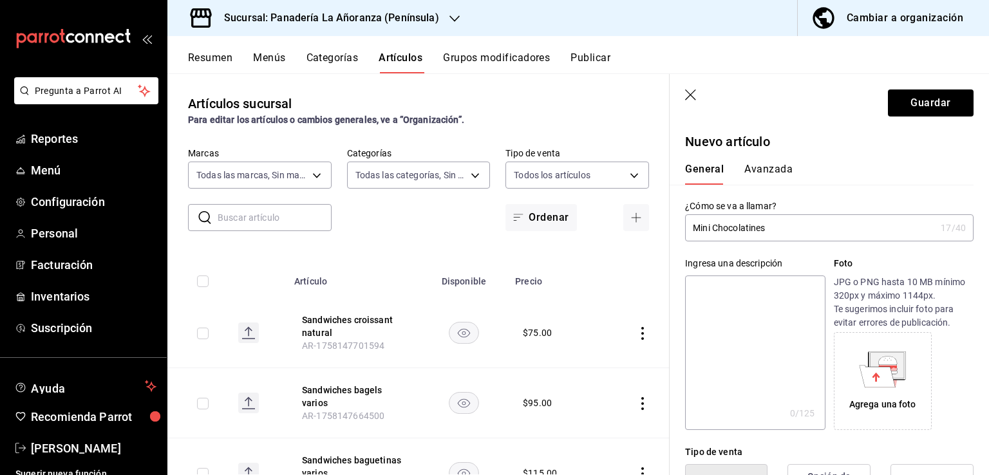
click at [760, 175] on button "Avanzada" at bounding box center [769, 174] width 48 height 22
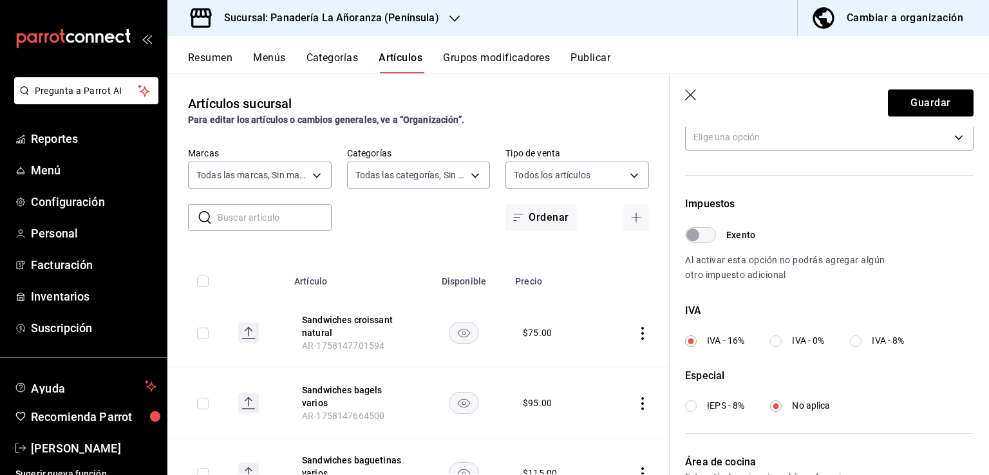
scroll to position [386, 0]
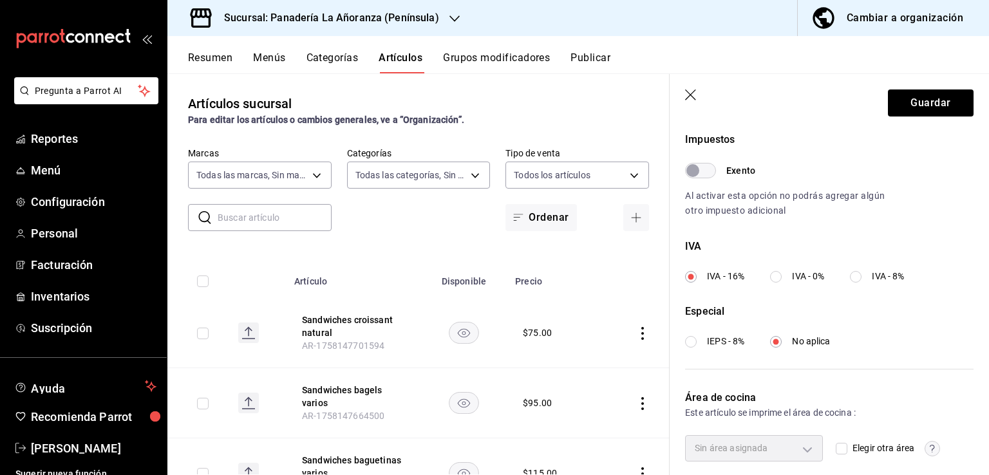
click at [693, 343] on input "IEPS - 8%" at bounding box center [691, 342] width 12 height 12
radio input "true"
radio input "false"
radio input "true"
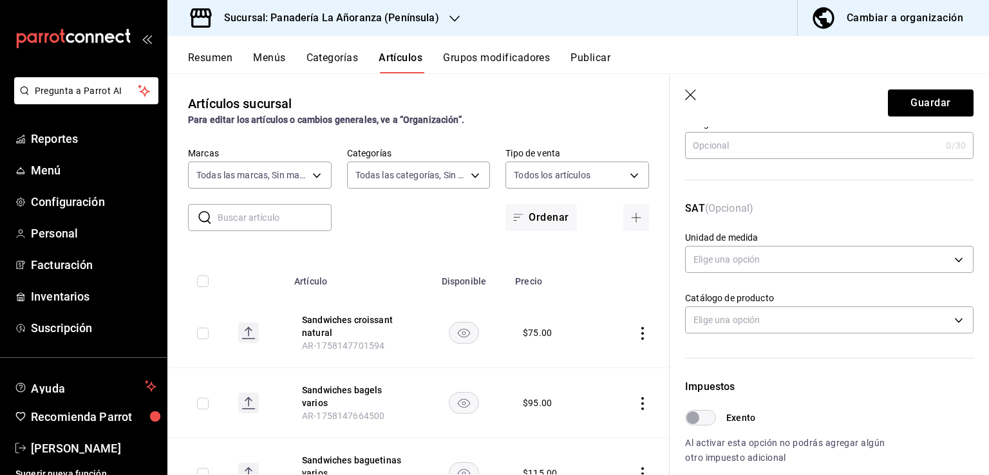
scroll to position [129, 0]
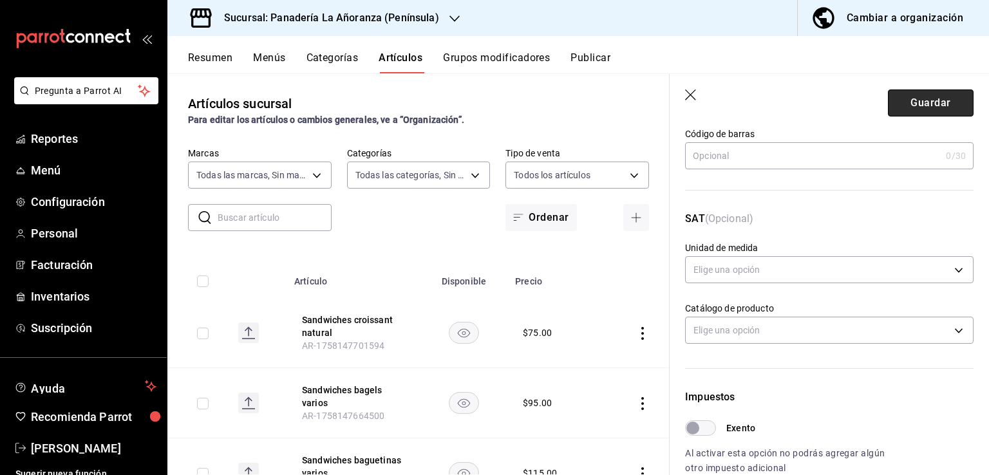
click at [930, 102] on button "Guardar" at bounding box center [931, 103] width 86 height 27
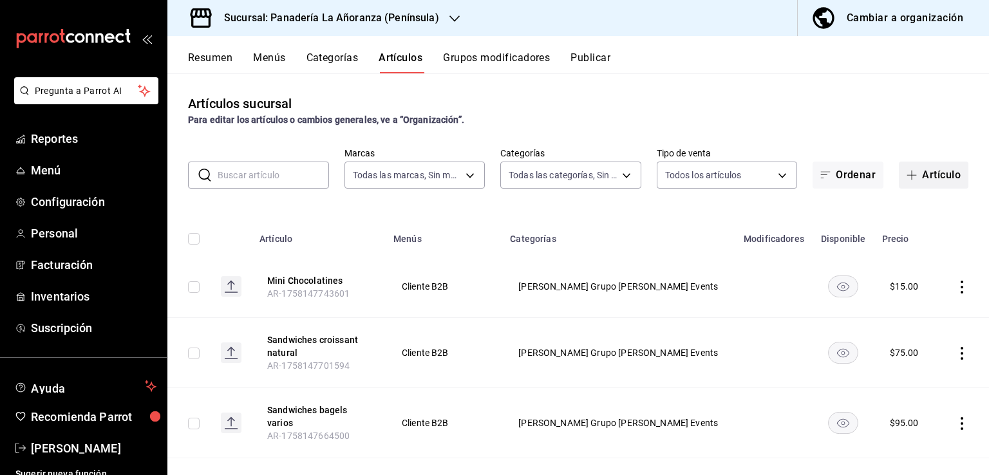
click at [927, 181] on button "Artículo" at bounding box center [934, 175] width 70 height 27
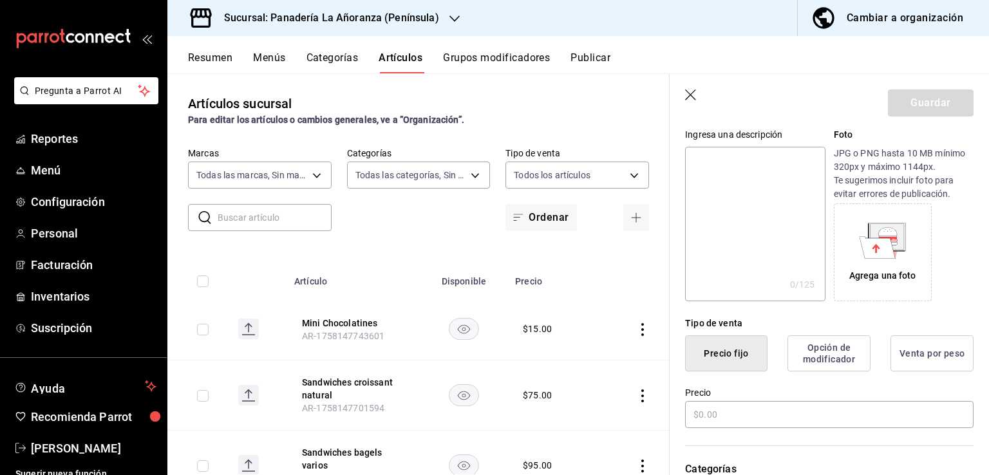
scroll to position [193, 0]
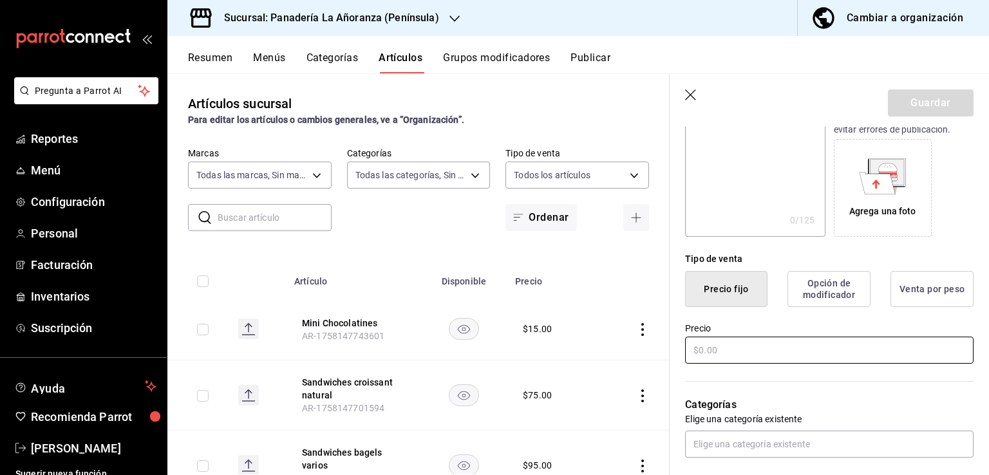
type input "Mini Croissant"
click at [698, 356] on input "text" at bounding box center [829, 350] width 289 height 27
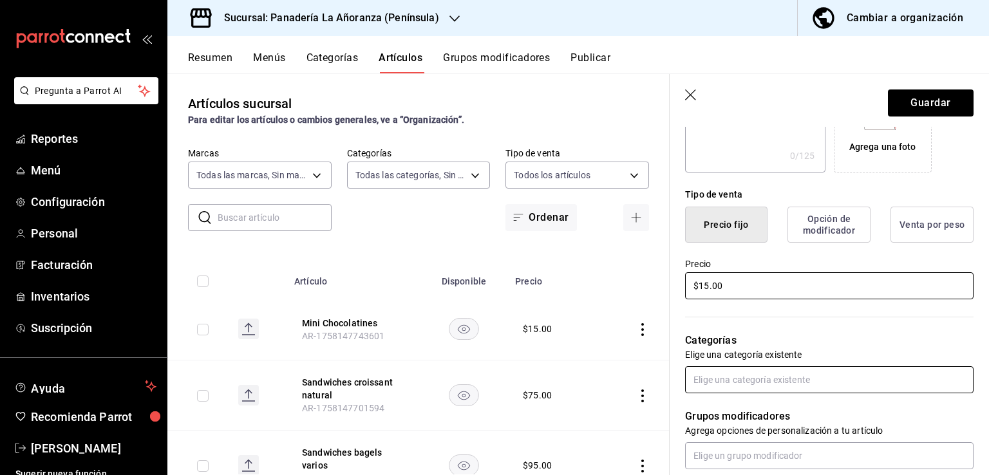
type input "$15.00"
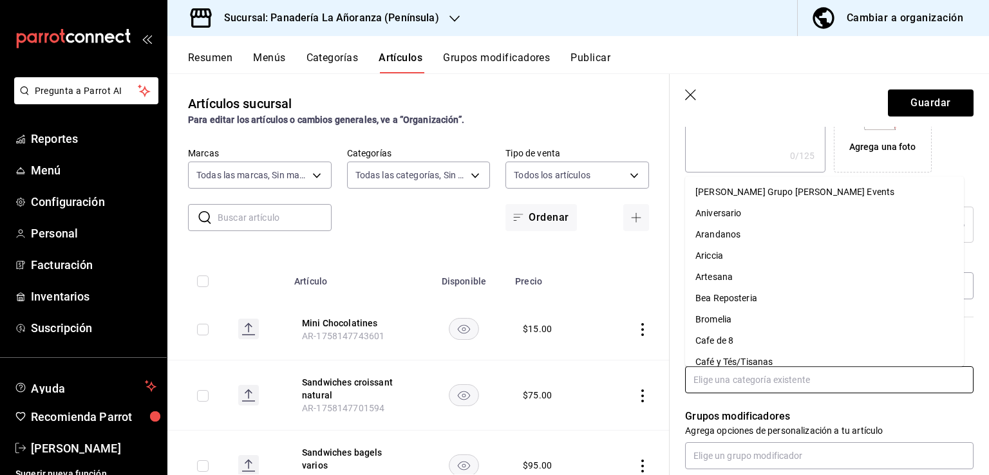
click at [729, 385] on input "text" at bounding box center [829, 379] width 289 height 27
click at [733, 196] on li "[PERSON_NAME] Grupo [PERSON_NAME] Events" at bounding box center [824, 192] width 279 height 21
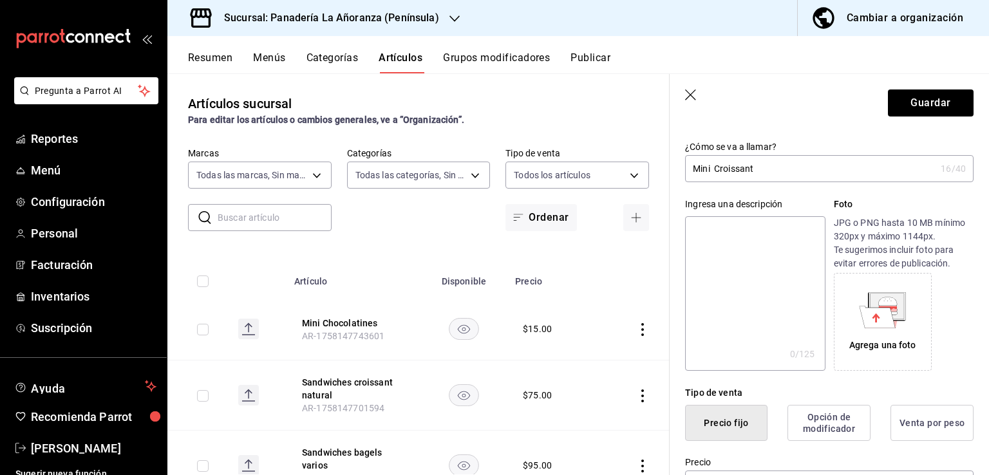
scroll to position [0, 0]
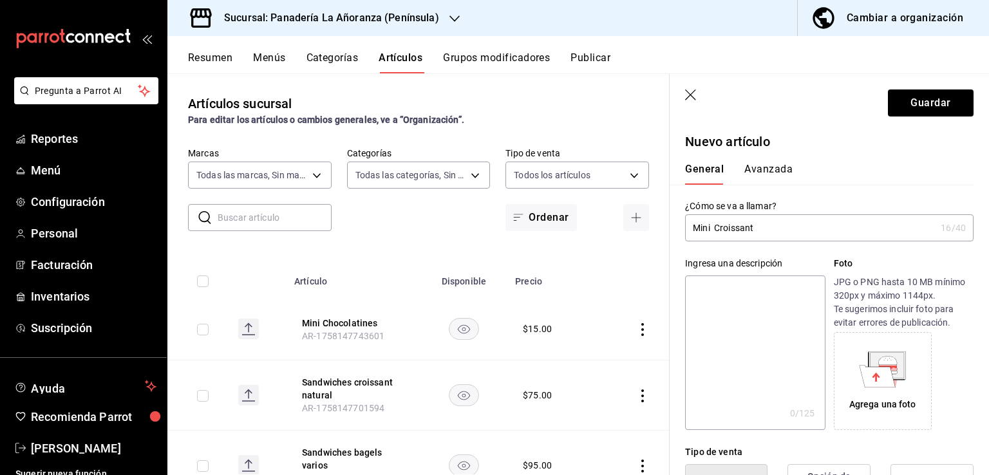
click at [763, 174] on button "Avanzada" at bounding box center [769, 174] width 48 height 22
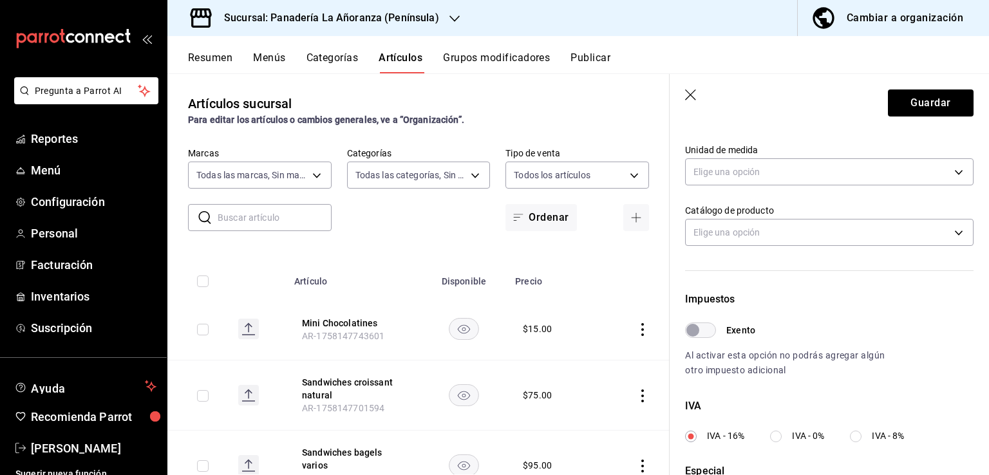
scroll to position [386, 0]
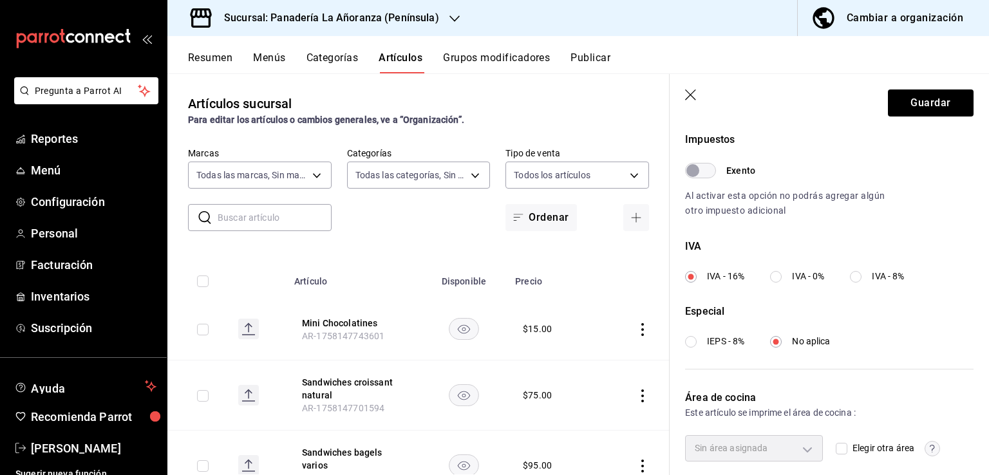
click at [689, 348] on div "Impuestos Exento Al activar esta opción no podrás agregar algún otro impuesto a…" at bounding box center [822, 230] width 304 height 280
click at [692, 341] on input "IEPS - 8%" at bounding box center [691, 342] width 12 height 12
radio input "true"
radio input "false"
radio input "true"
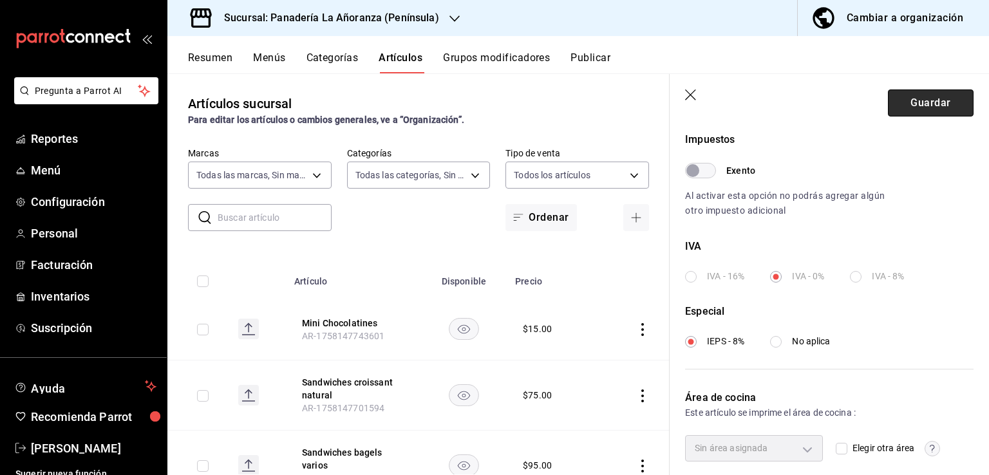
click at [915, 108] on button "Guardar" at bounding box center [931, 103] width 86 height 27
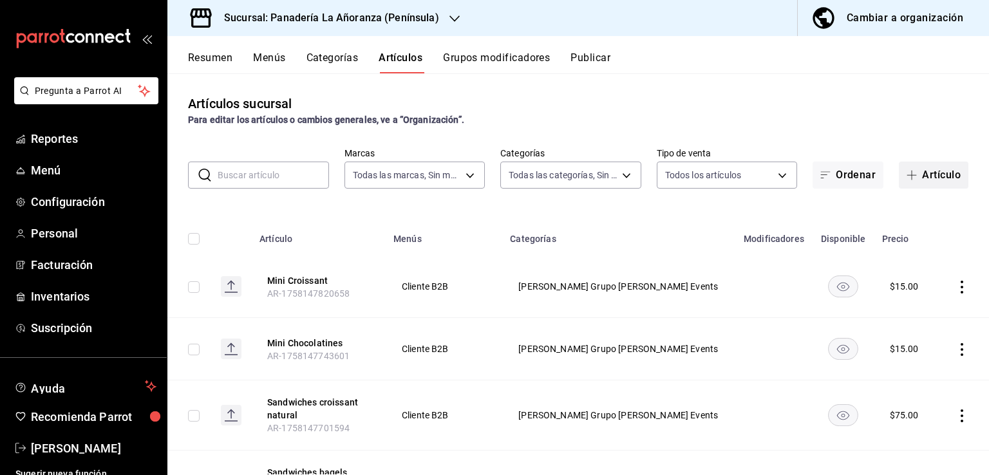
click at [912, 174] on button "Artículo" at bounding box center [934, 175] width 70 height 27
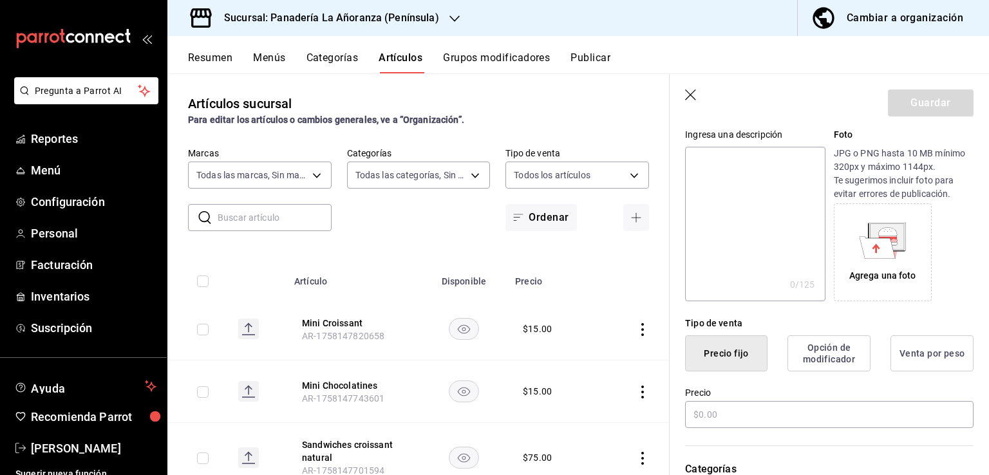
scroll to position [258, 0]
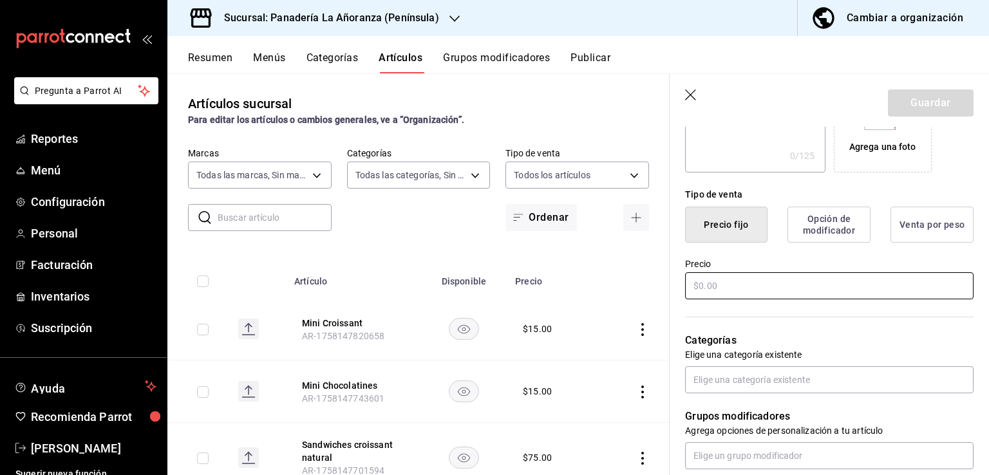
type input "galletas de flor"
click at [706, 291] on input "text" at bounding box center [829, 285] width 289 height 27
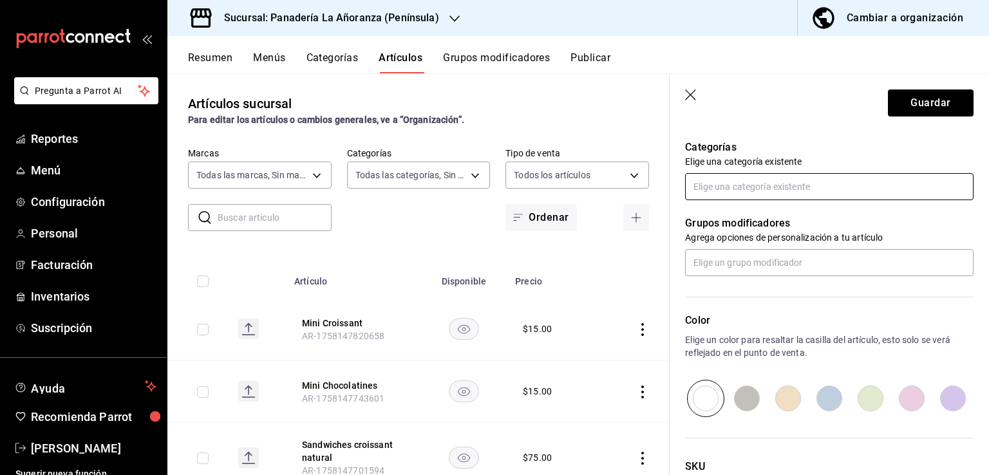
type input "$15.00"
click at [749, 176] on input "text" at bounding box center [829, 186] width 289 height 27
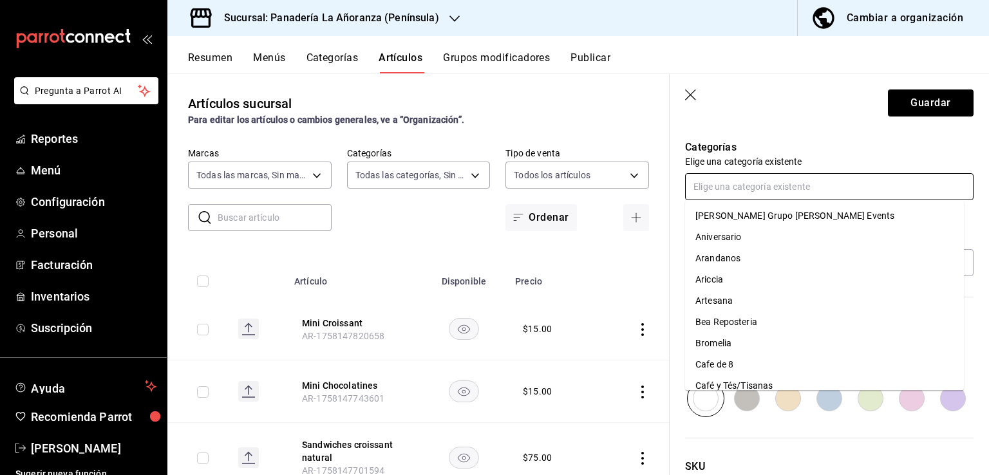
click at [730, 207] on li "[PERSON_NAME] Grupo [PERSON_NAME] Events" at bounding box center [824, 215] width 279 height 21
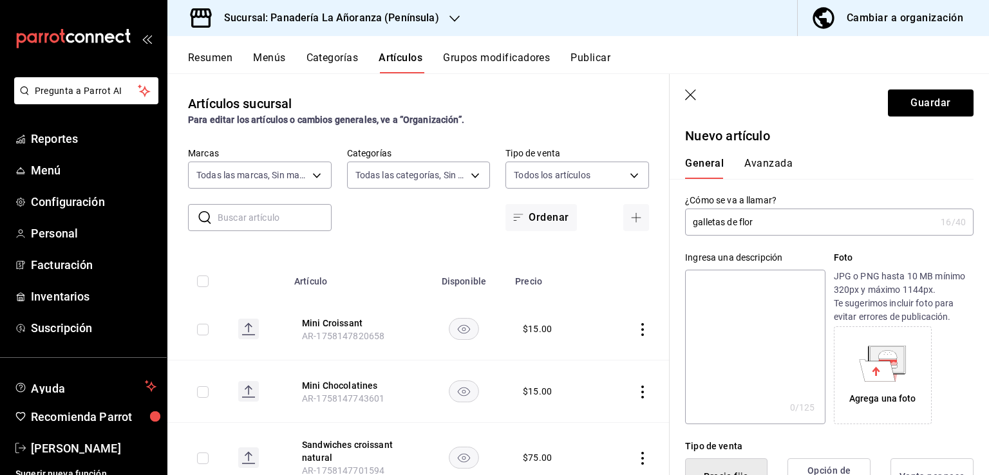
scroll to position [0, 0]
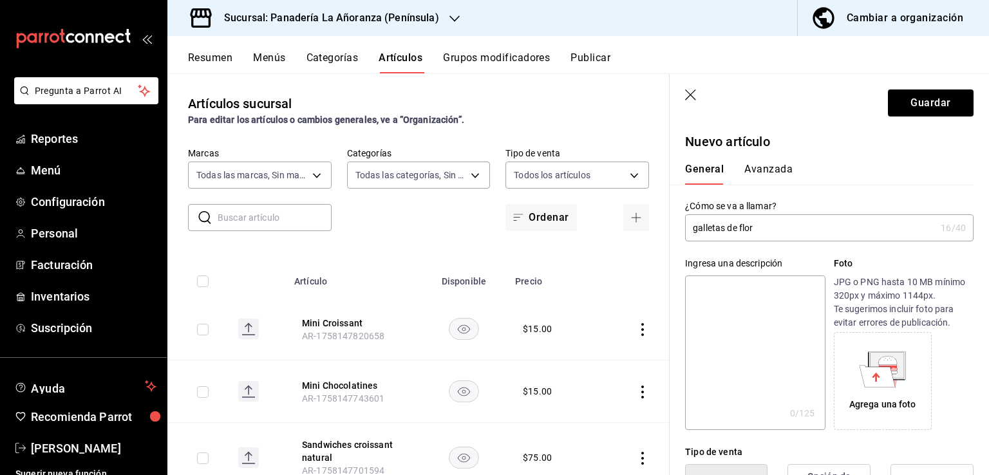
click at [790, 172] on button "Avanzada" at bounding box center [769, 174] width 48 height 22
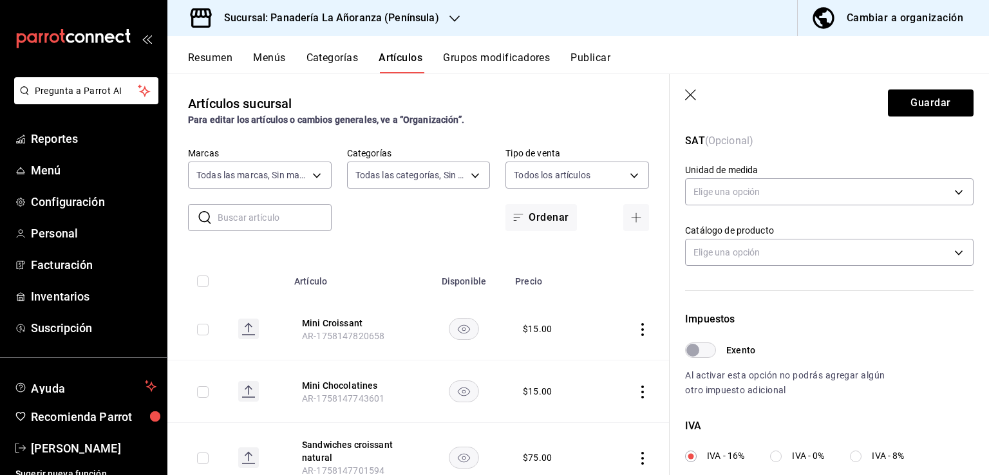
scroll to position [322, 0]
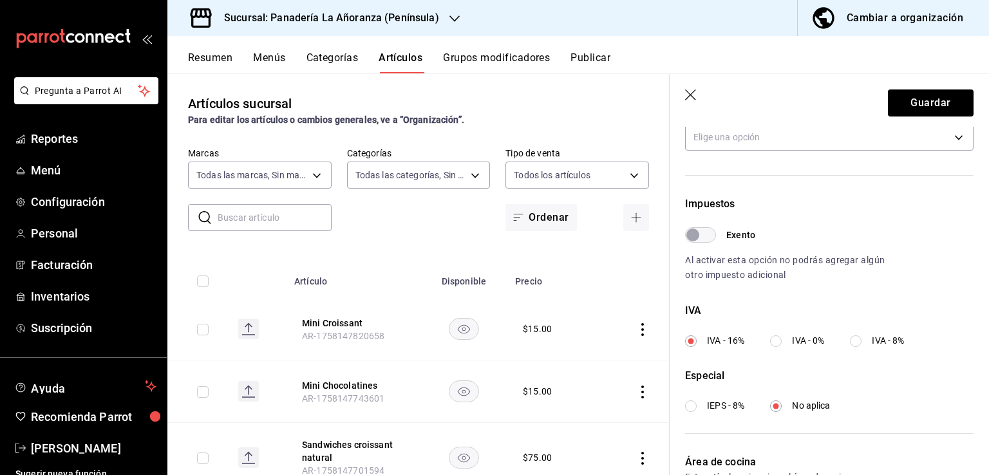
click at [690, 409] on input "IEPS - 8%" at bounding box center [691, 407] width 12 height 12
radio input "true"
radio input "false"
radio input "true"
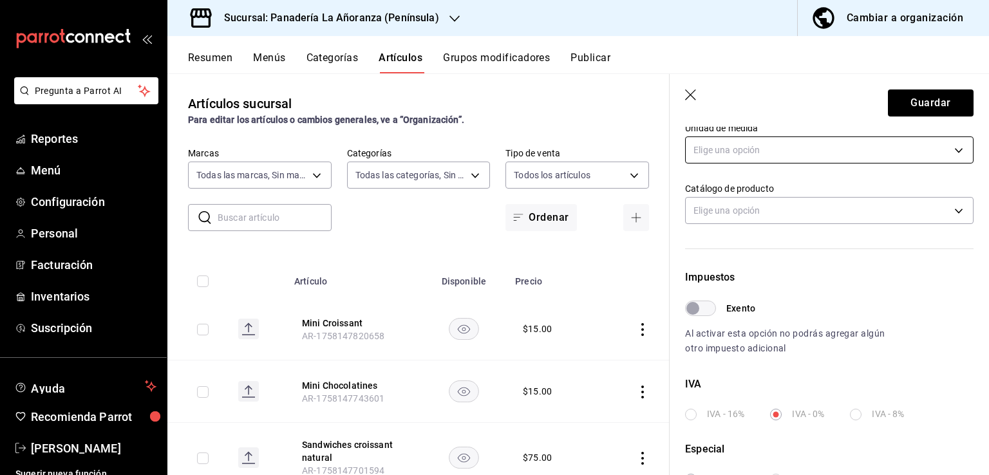
scroll to position [176, 0]
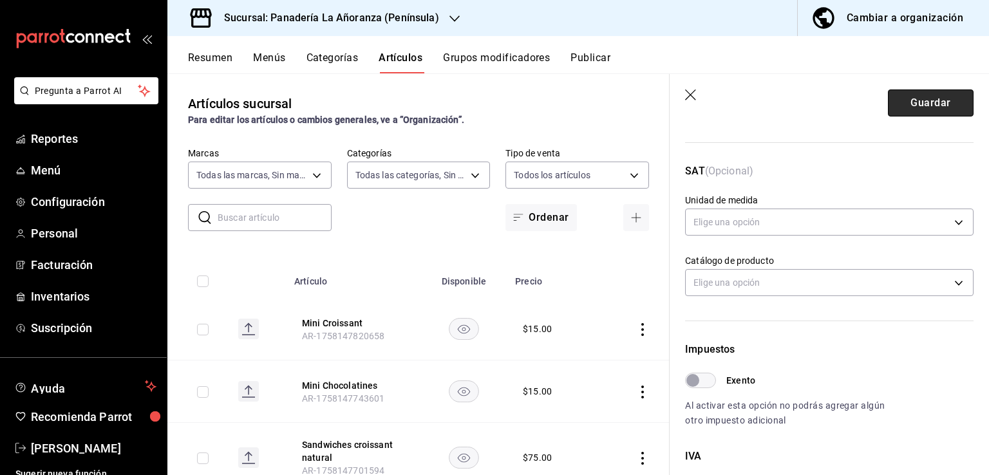
click at [917, 101] on button "Guardar" at bounding box center [931, 103] width 86 height 27
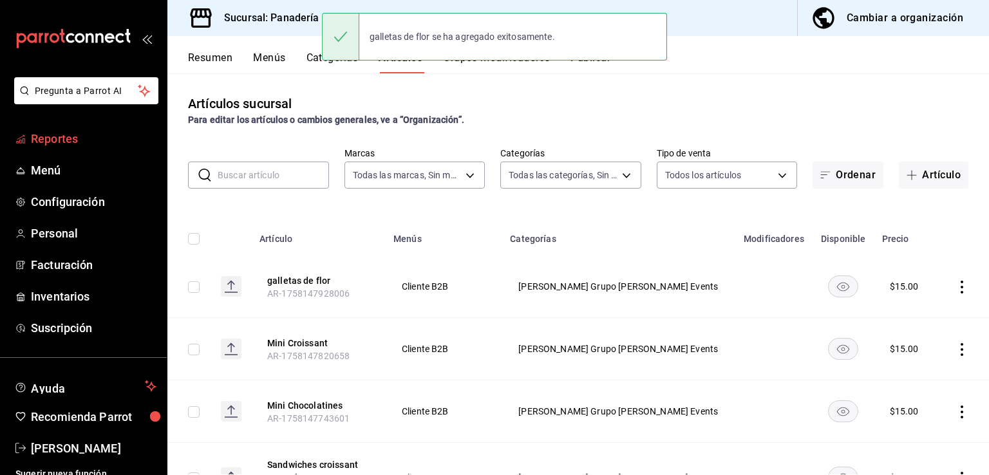
click at [59, 142] on span "Reportes" at bounding box center [94, 138] width 126 height 17
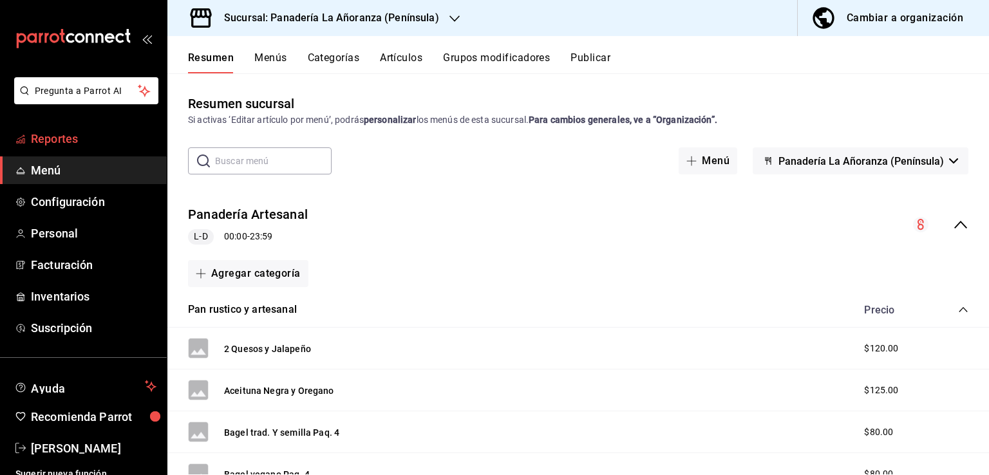
click at [52, 127] on link "Reportes" at bounding box center [83, 139] width 167 height 28
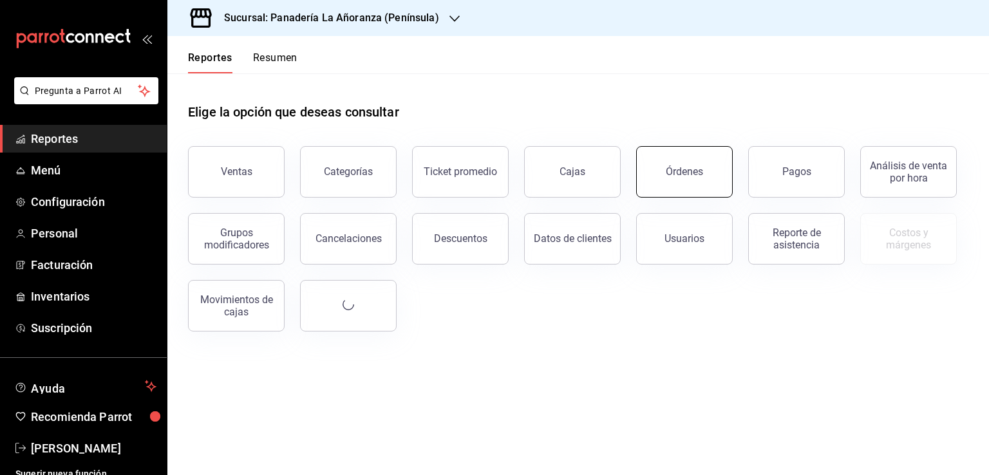
click at [710, 184] on button "Órdenes" at bounding box center [684, 172] width 97 height 52
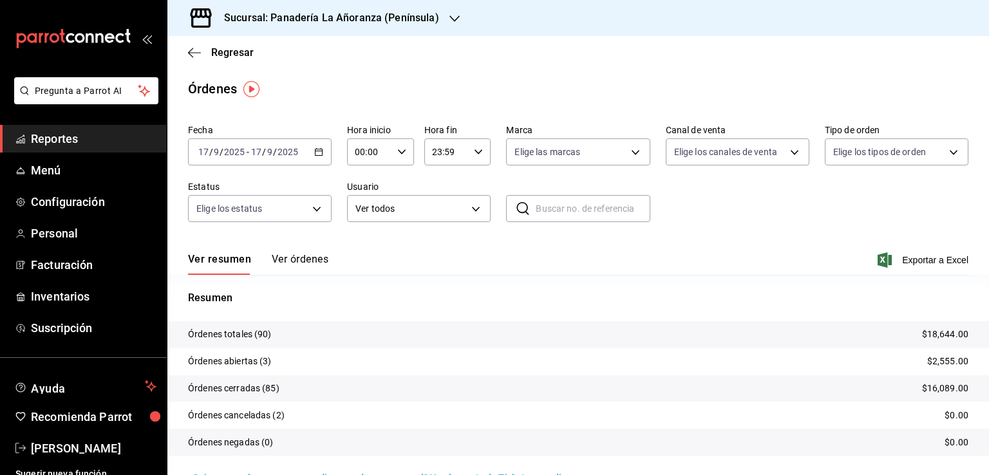
click at [450, 20] on icon "button" at bounding box center [455, 19] width 10 height 10
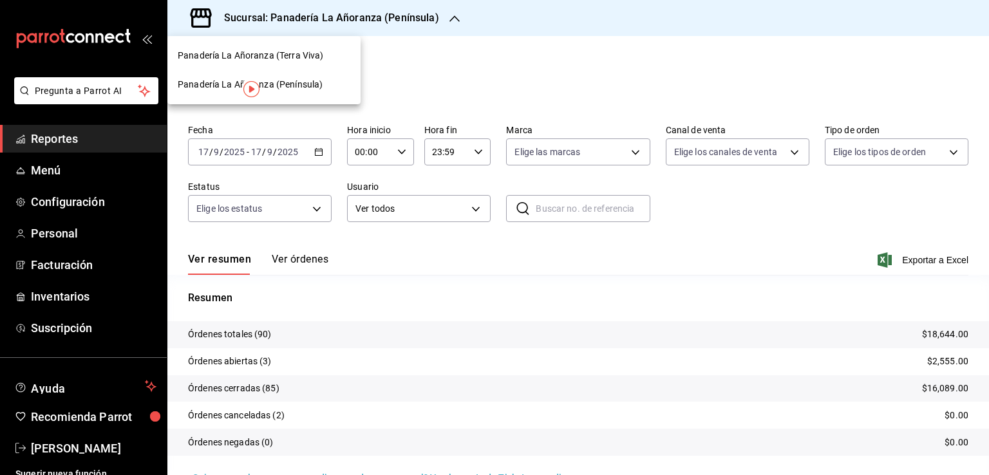
click at [303, 55] on span "Panadería La Añoranza (Terra Viva)" at bounding box center [251, 56] width 146 height 14
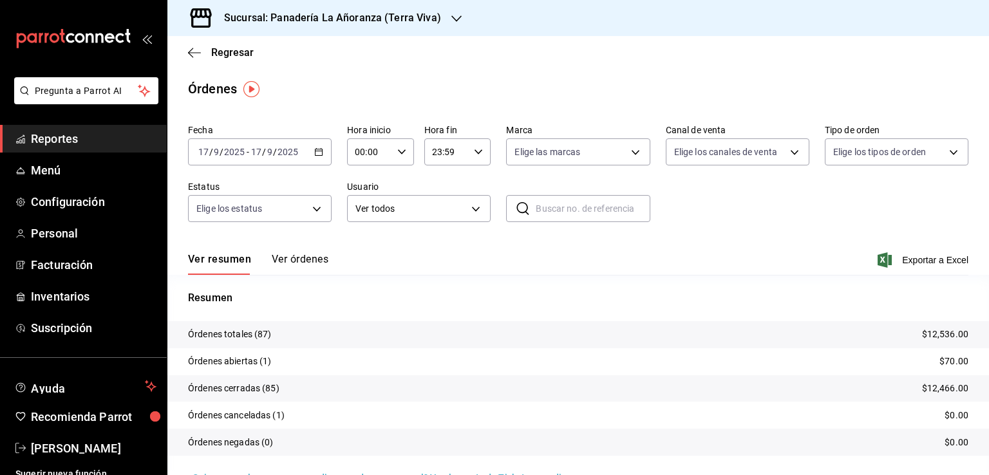
click at [397, 27] on div "Sucursal: Panadería La Añoranza (Terra Viva)" at bounding box center [322, 18] width 289 height 36
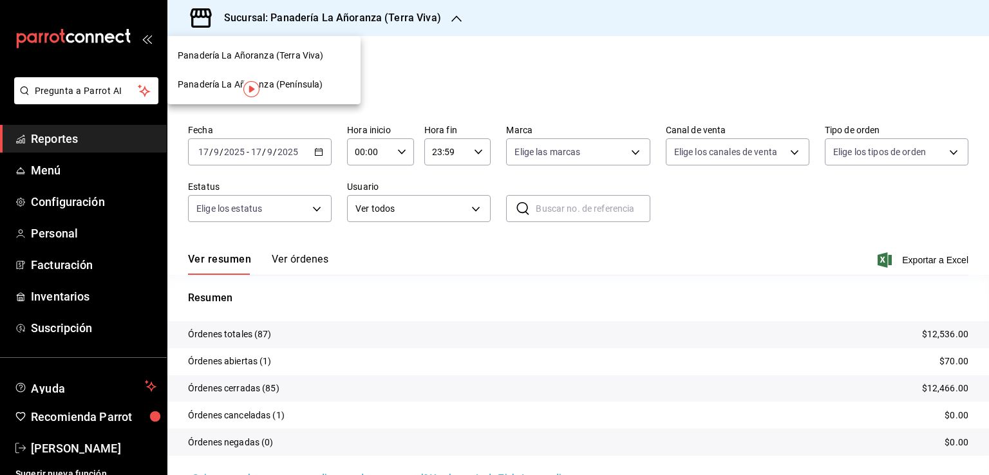
click at [312, 84] on span "Panadería La Añoranza (Península)" at bounding box center [250, 85] width 145 height 14
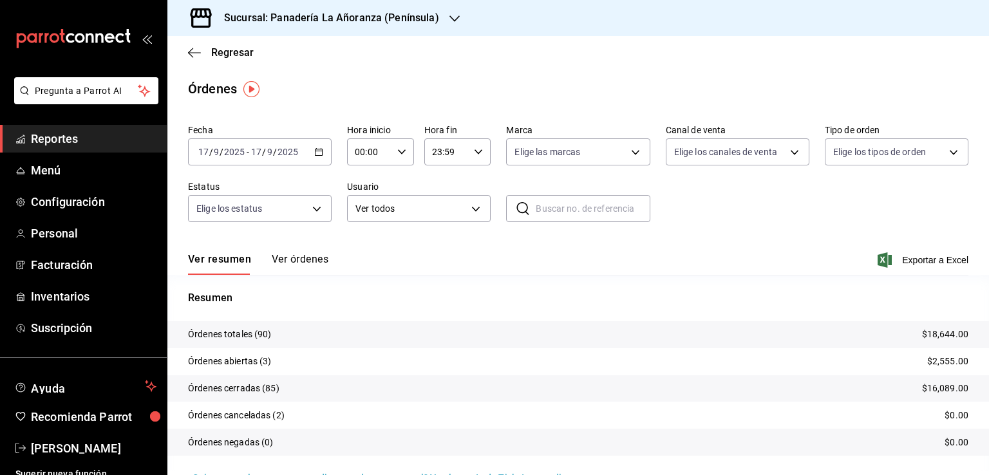
click at [44, 138] on span "Reportes" at bounding box center [94, 138] width 126 height 17
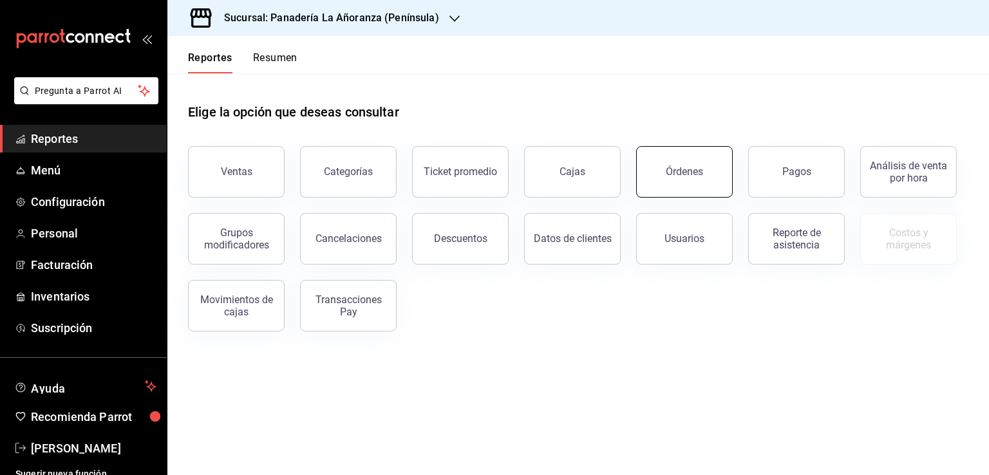
click at [672, 179] on button "Órdenes" at bounding box center [684, 172] width 97 height 52
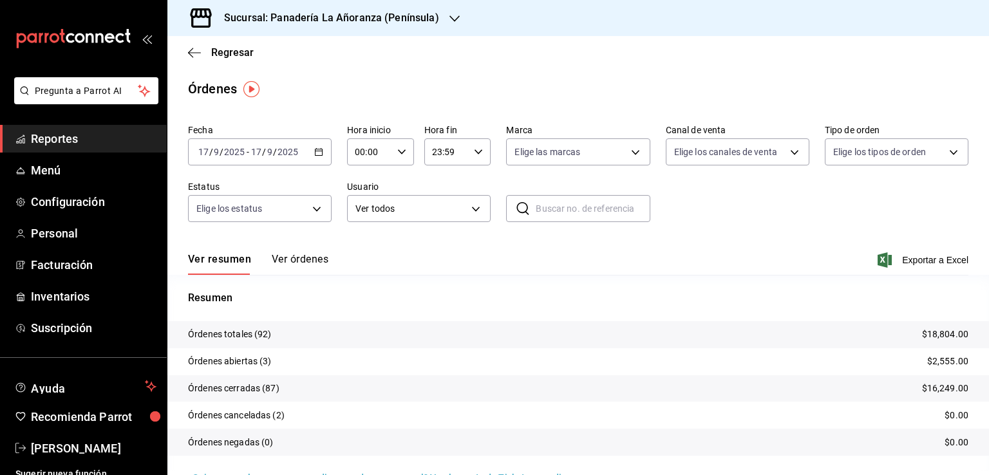
click at [452, 23] on icon "button" at bounding box center [455, 19] width 10 height 10
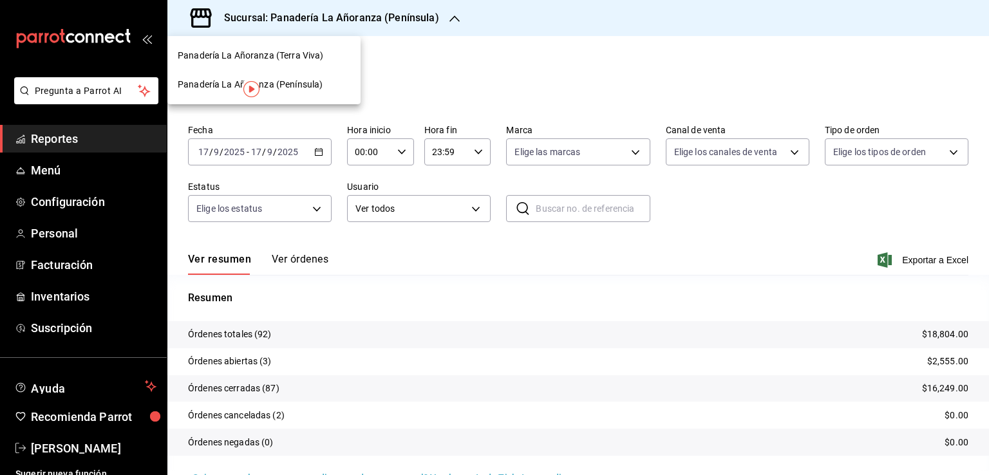
click at [319, 62] on div "Panadería La Añoranza (Terra Viva)" at bounding box center [263, 55] width 193 height 29
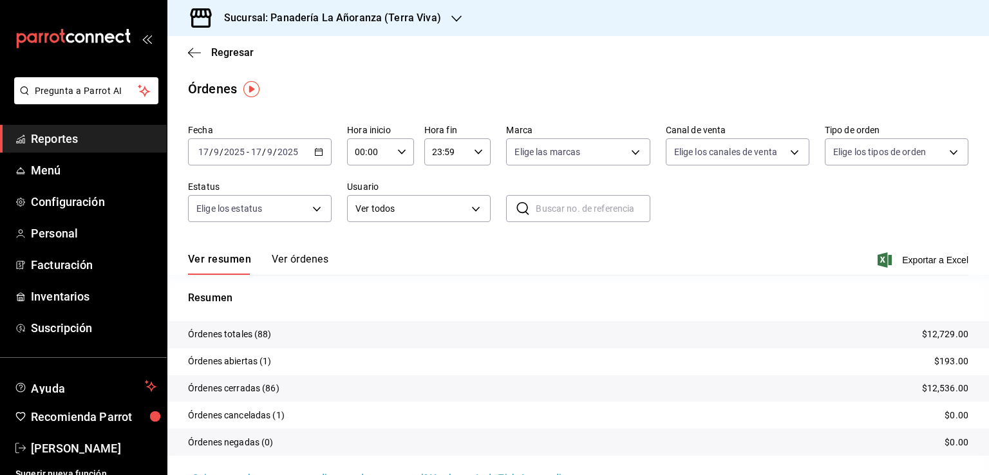
click at [52, 143] on span "Reportes" at bounding box center [94, 138] width 126 height 17
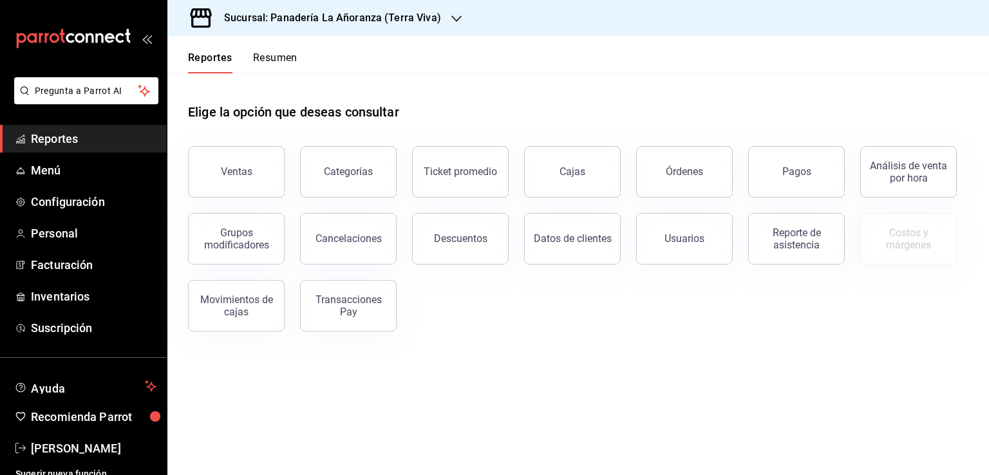
drag, startPoint x: 248, startPoint y: 173, endPoint x: 394, endPoint y: 133, distance: 151.7
click at [260, 191] on button "Ventas" at bounding box center [236, 172] width 97 height 52
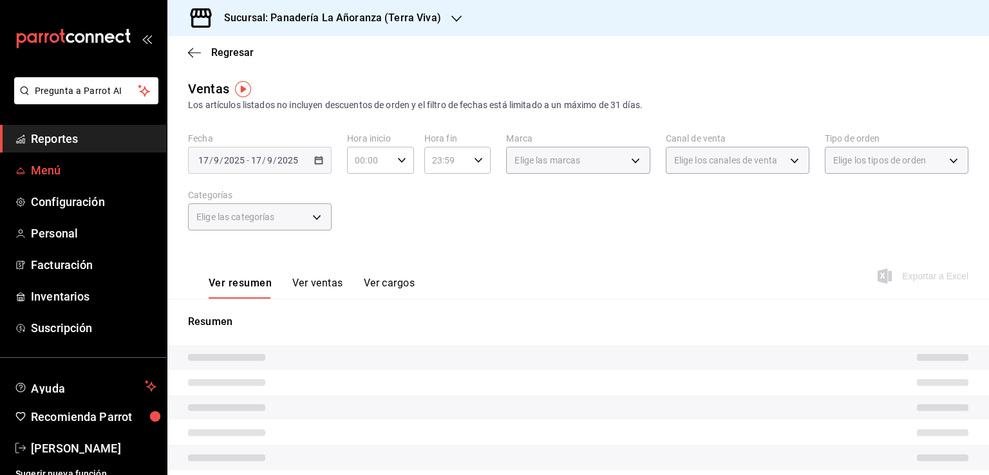
click at [116, 173] on span "Menú" at bounding box center [94, 170] width 126 height 17
